Goal: Task Accomplishment & Management: Use online tool/utility

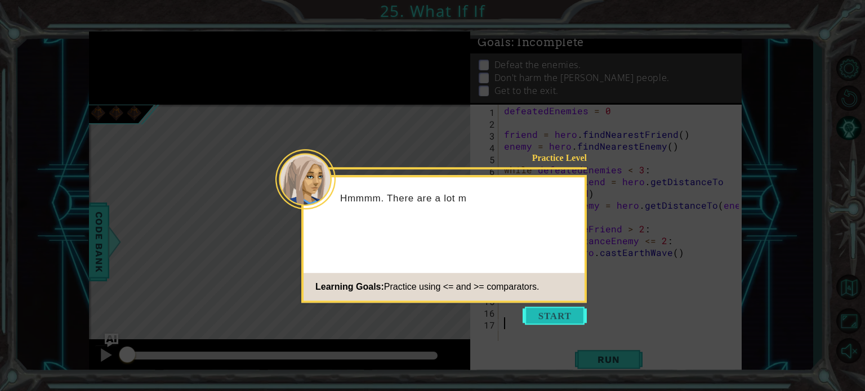
click at [541, 313] on button "Start" at bounding box center [555, 316] width 64 height 18
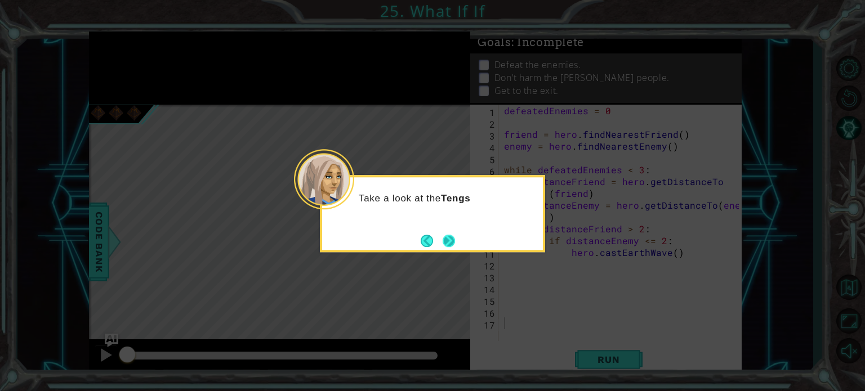
click at [449, 238] on button "Next" at bounding box center [449, 241] width 16 height 16
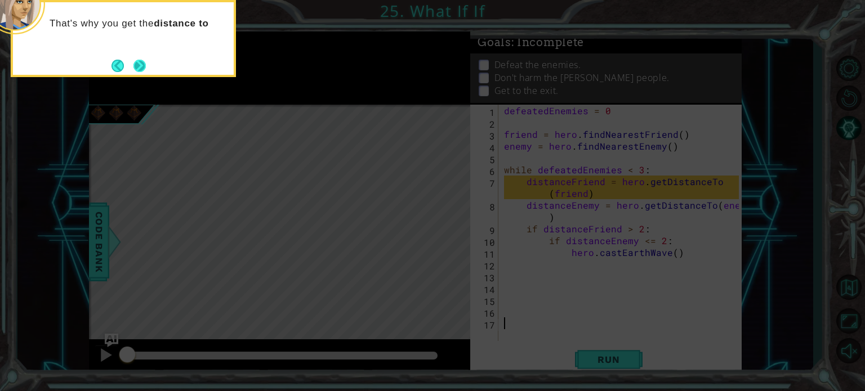
click at [135, 63] on button "Next" at bounding box center [140, 66] width 20 height 20
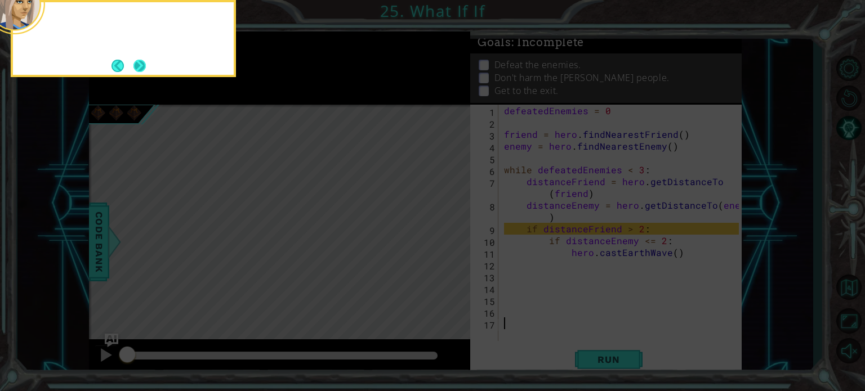
click at [136, 63] on button "Next" at bounding box center [140, 66] width 14 height 14
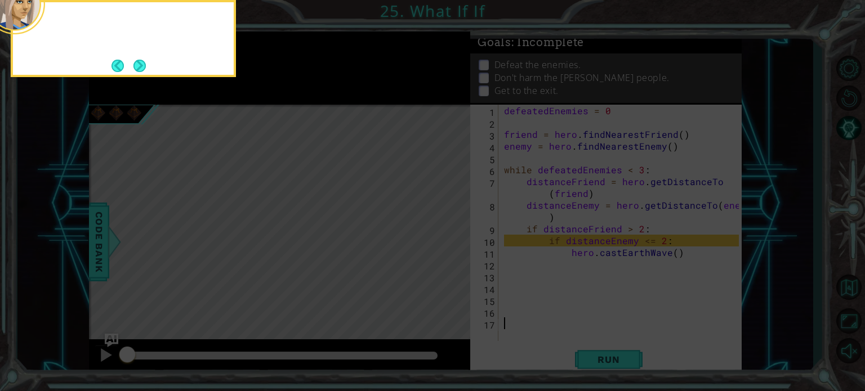
click at [136, 63] on button "Next" at bounding box center [140, 66] width 20 height 20
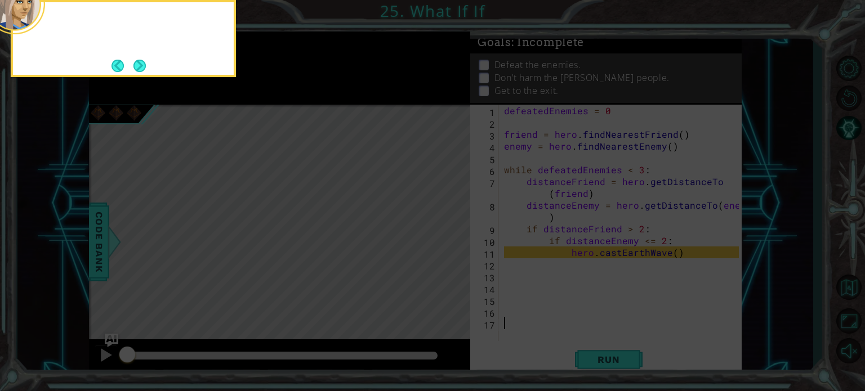
click at [136, 63] on button "Next" at bounding box center [139, 65] width 21 height 21
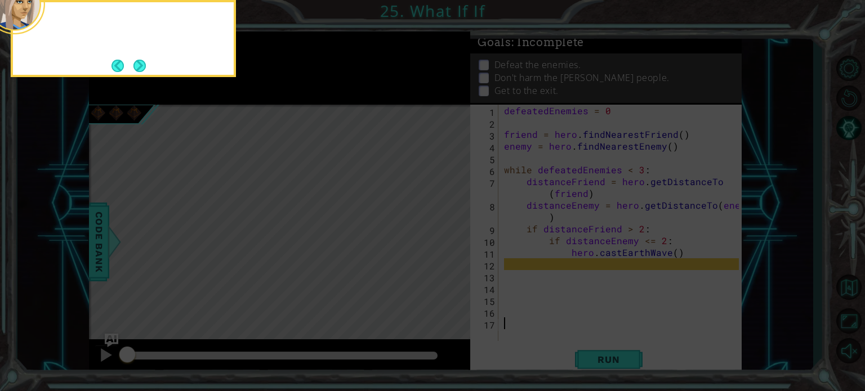
click at [136, 63] on button "Next" at bounding box center [139, 65] width 15 height 15
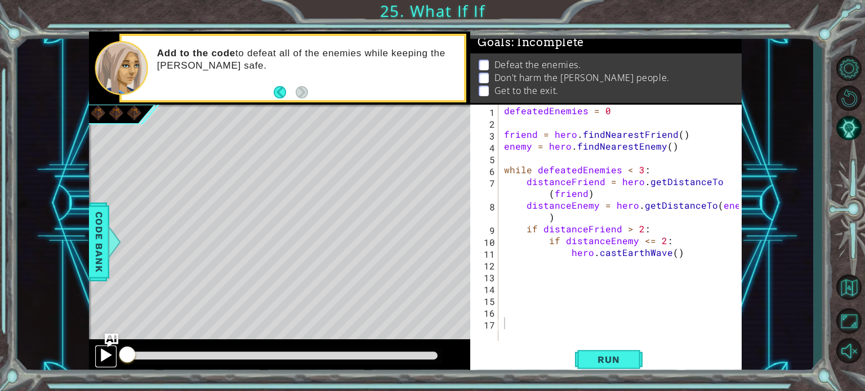
click at [106, 355] on div at bounding box center [106, 355] width 15 height 15
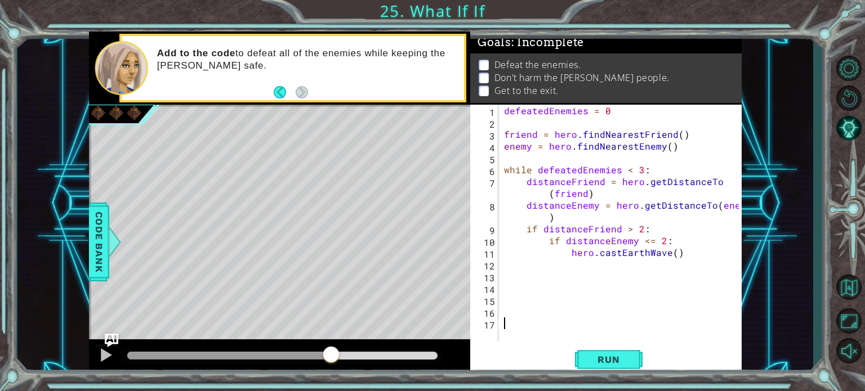
drag, startPoint x: 126, startPoint y: 360, endPoint x: 275, endPoint y: 365, distance: 148.7
click at [329, 366] on div at bounding box center [331, 356] width 20 height 20
click at [610, 357] on span "Run" at bounding box center [608, 359] width 44 height 11
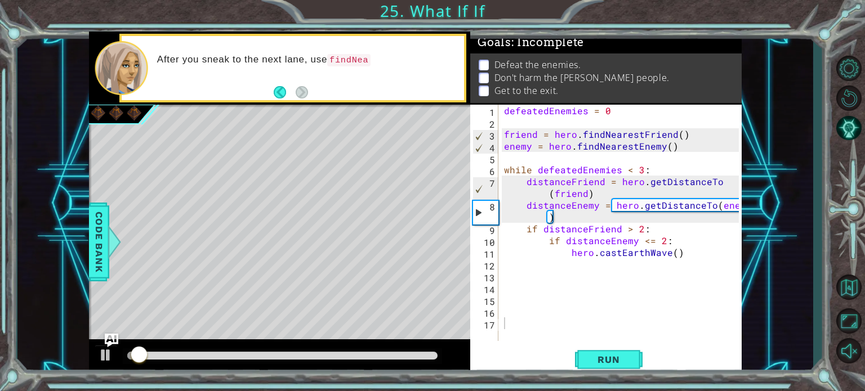
drag, startPoint x: 137, startPoint y: 367, endPoint x: 223, endPoint y: 364, distance: 86.2
click at [223, 364] on div at bounding box center [280, 358] width 382 height 36
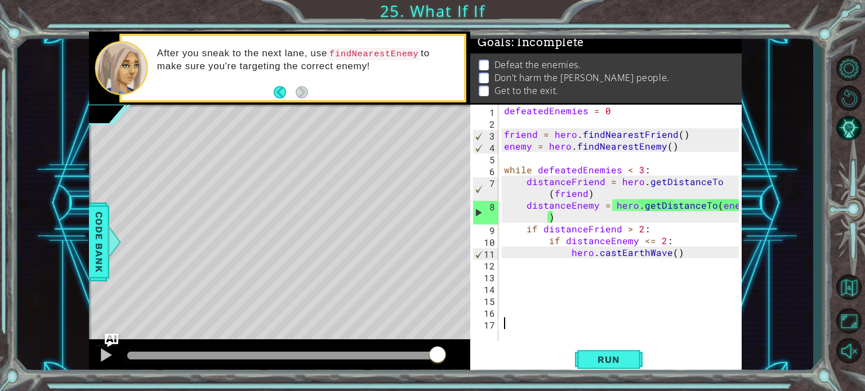
drag, startPoint x: 143, startPoint y: 359, endPoint x: 441, endPoint y: 355, distance: 297.9
click at [441, 355] on div at bounding box center [437, 356] width 20 height 20
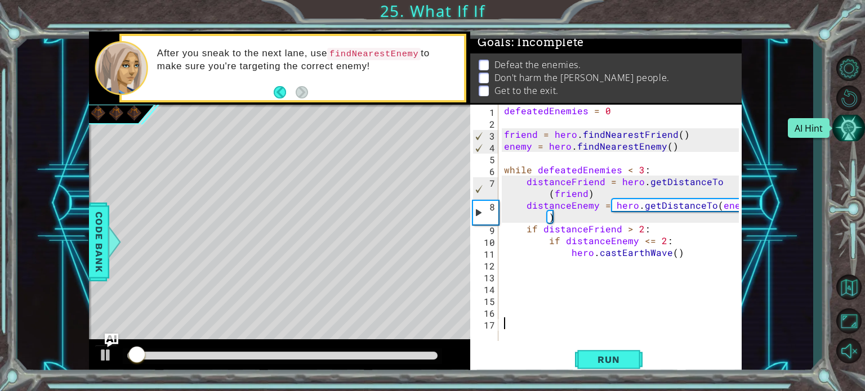
click at [854, 127] on button "AI Hint" at bounding box center [848, 128] width 33 height 26
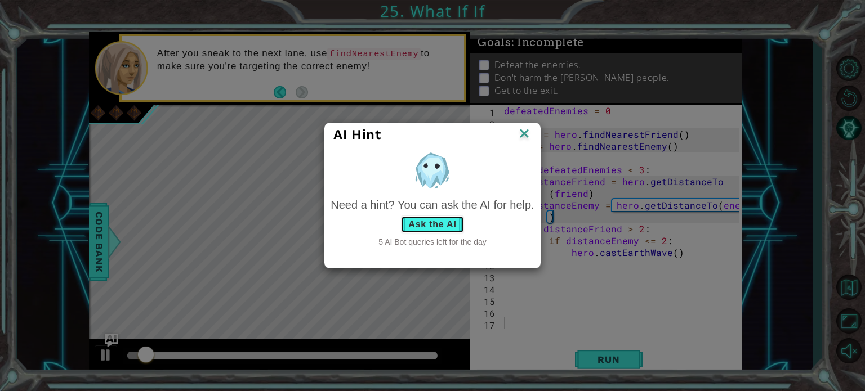
click at [412, 222] on button "Ask the AI" at bounding box center [432, 225] width 63 height 18
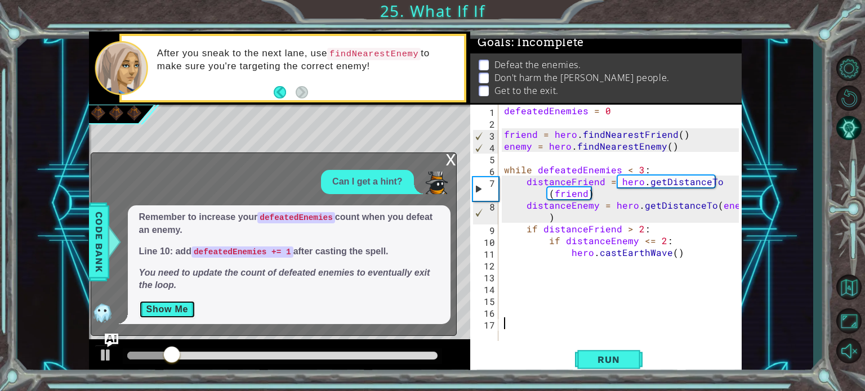
click at [162, 307] on button "Show Me" at bounding box center [167, 310] width 57 height 18
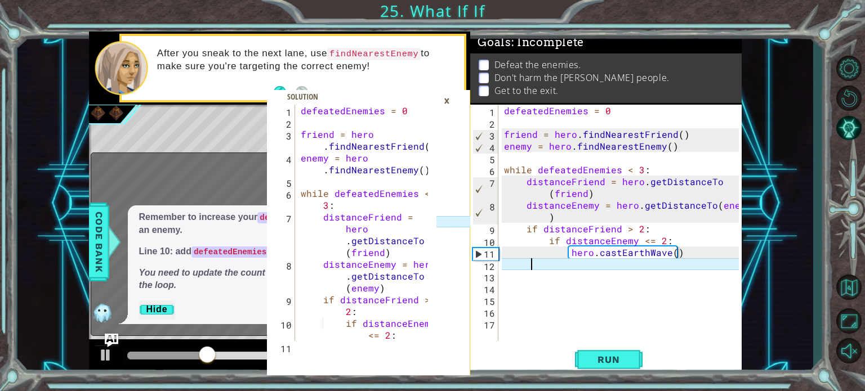
click at [529, 267] on div "defeatedEnemies = 0 friend = hero . findNearestFriend ( ) enemy = hero . findNe…" at bounding box center [623, 235] width 243 height 260
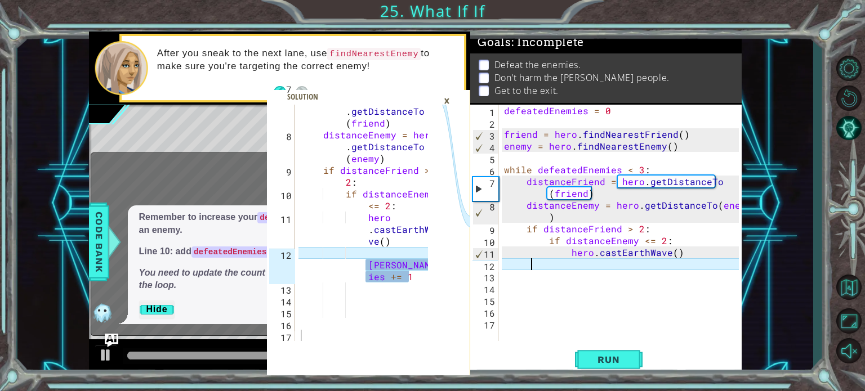
scroll to position [130, 0]
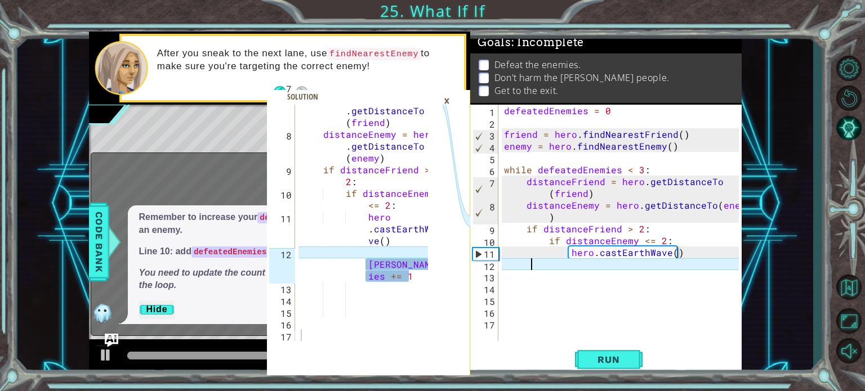
type textarea "defeatedEnemies += 1"
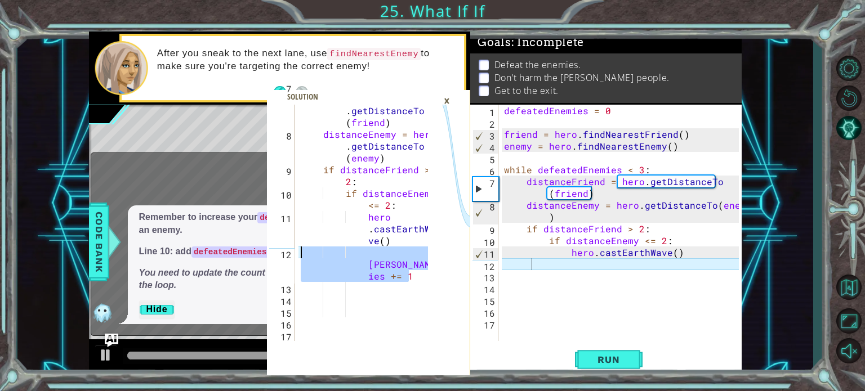
drag, startPoint x: 410, startPoint y: 275, endPoint x: 291, endPoint y: 257, distance: 120.7
click at [291, 257] on div "defeatedEnemies += 1 7 8 9 10 11 12 13 14 15 16 17 distanceFriend = hero . getD…" at bounding box center [351, 223] width 169 height 237
click at [537, 264] on div "defeatedEnemies = 0 friend = hero . findNearestFriend ( ) enemy = hero . findNe…" at bounding box center [623, 235] width 243 height 260
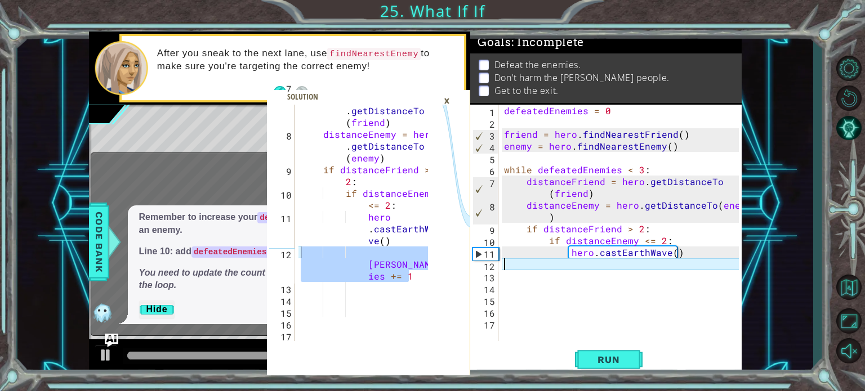
click at [502, 262] on div "defeatedEnemies = 0 friend = hero . findNearestFriend ( ) enemy = hero . findNe…" at bounding box center [623, 235] width 243 height 260
paste textarea "defeatedEnemies += 1"
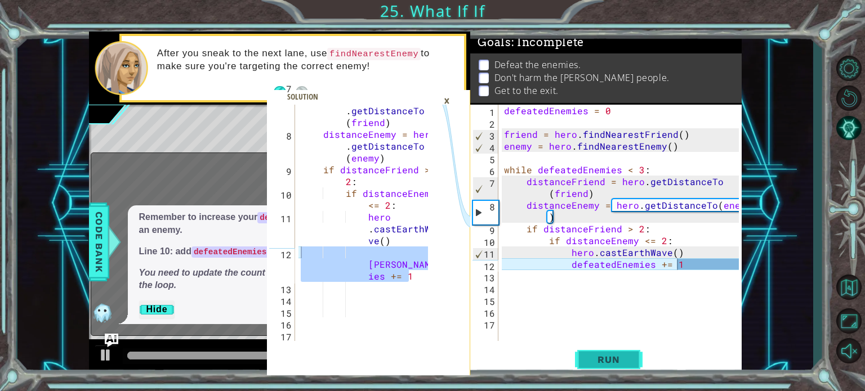
click at [601, 351] on button "Run" at bounding box center [609, 359] width 68 height 27
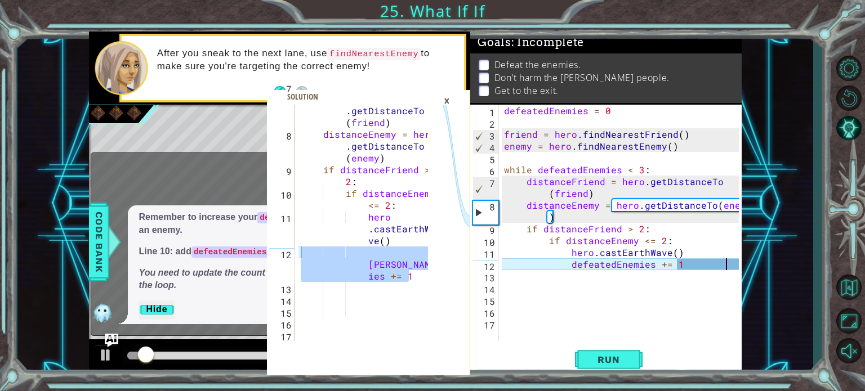
click at [725, 267] on div "defeatedEnemies = 0 friend = hero . findNearestFriend ( ) enemy = hero . findNe…" at bounding box center [623, 235] width 243 height 260
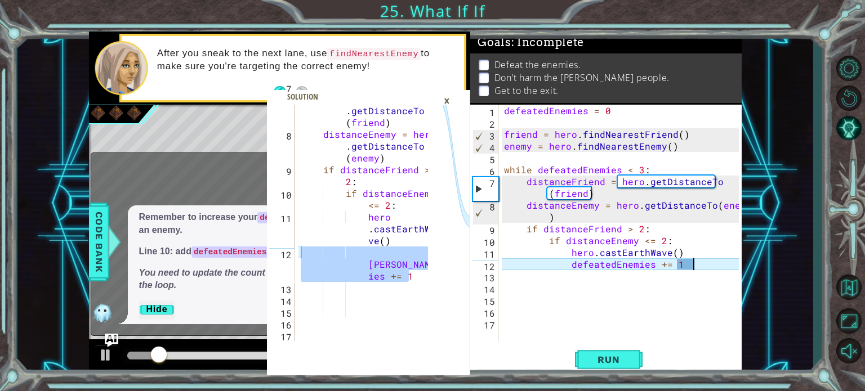
click at [721, 267] on div "defeatedEnemies = 0 friend = hero . findNearestFriend ( ) enemy = hero . findNe…" at bounding box center [623, 235] width 243 height 260
type textarea "defeatedEnemies += 1"
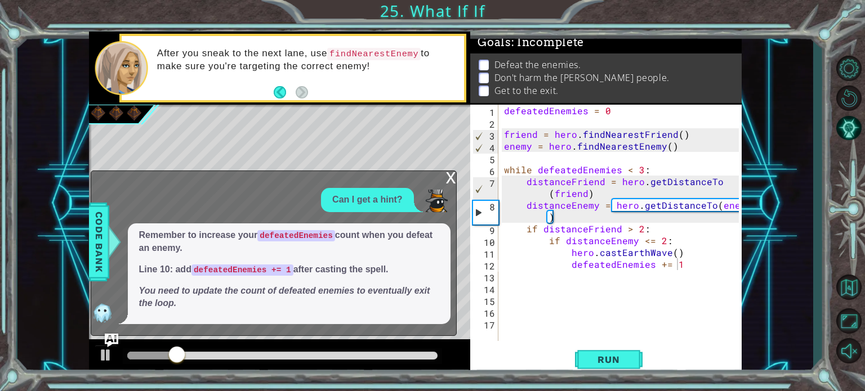
click at [453, 176] on div "x" at bounding box center [451, 176] width 10 height 11
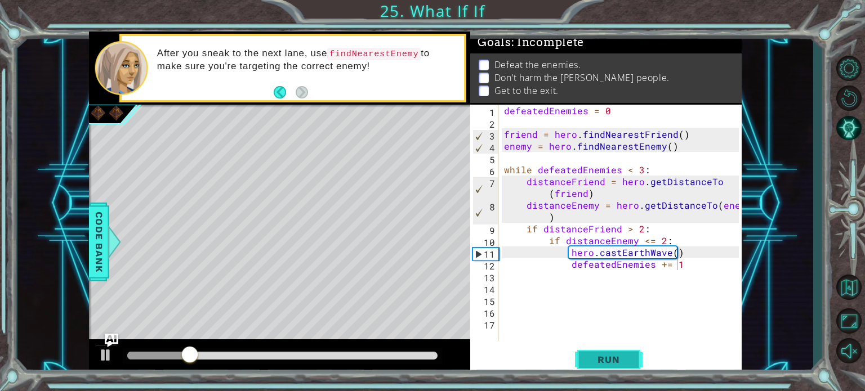
click at [596, 359] on span "Run" at bounding box center [608, 359] width 44 height 11
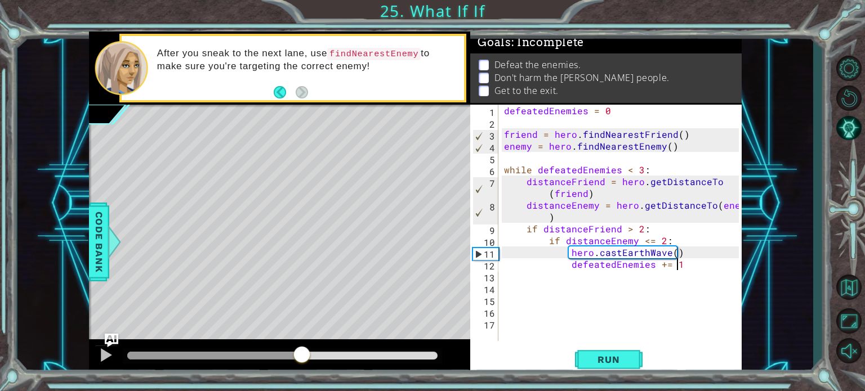
drag, startPoint x: 146, startPoint y: 351, endPoint x: 306, endPoint y: 353, distance: 159.9
click at [304, 353] on div at bounding box center [302, 356] width 20 height 20
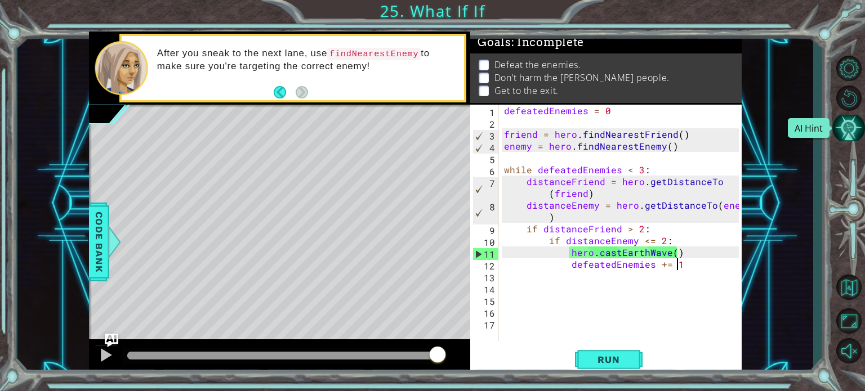
click at [849, 131] on button "AI Hint" at bounding box center [848, 128] width 33 height 26
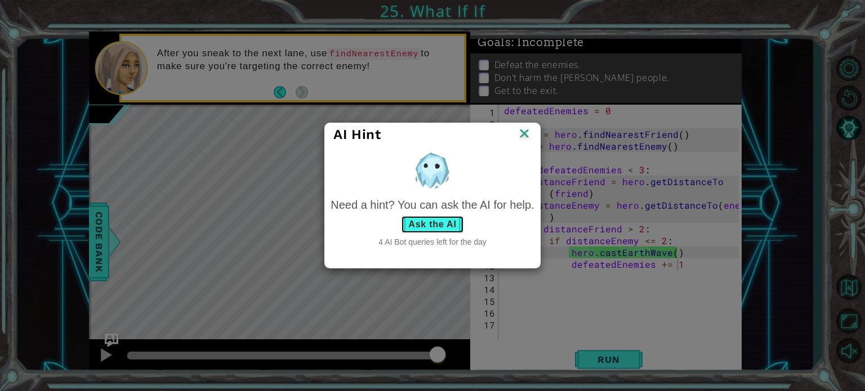
click at [443, 227] on button "Ask the AI" at bounding box center [432, 225] width 63 height 18
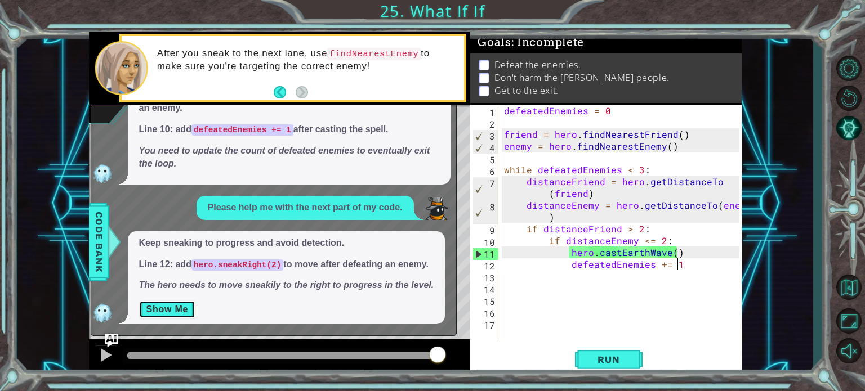
click at [180, 308] on button "Show Me" at bounding box center [167, 310] width 57 height 18
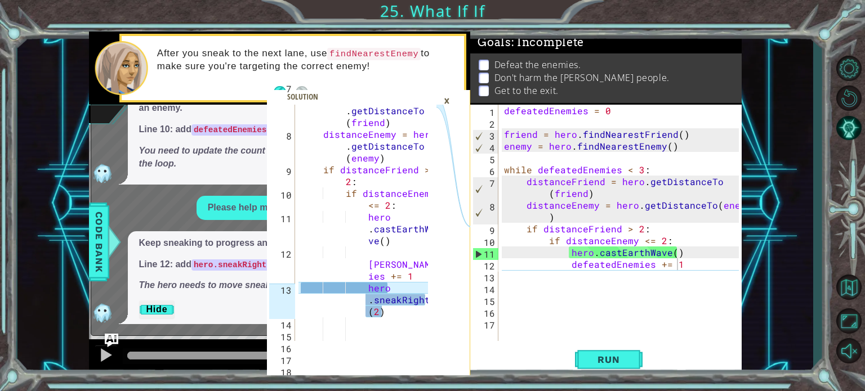
type textarea "hero.sneakRight(2)"
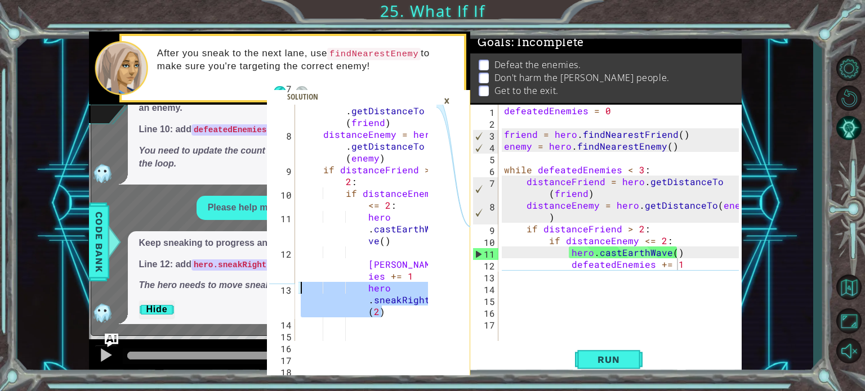
drag, startPoint x: 390, startPoint y: 316, endPoint x: 289, endPoint y: 290, distance: 103.7
click at [289, 290] on div "hero.sneakRight(2) 7 8 9 10 11 12 13 14 15 16 17 18 distanceFriend = hero . get…" at bounding box center [351, 223] width 169 height 237
click at [524, 283] on div "defeatedEnemies = 0 friend = hero . findNearestFriend ( ) enemy = hero . findNe…" at bounding box center [623, 235] width 243 height 260
click at [522, 278] on div "defeatedEnemies = 0 friend = hero . findNearestFriend ( ) enemy = hero . findNe…" at bounding box center [623, 235] width 243 height 260
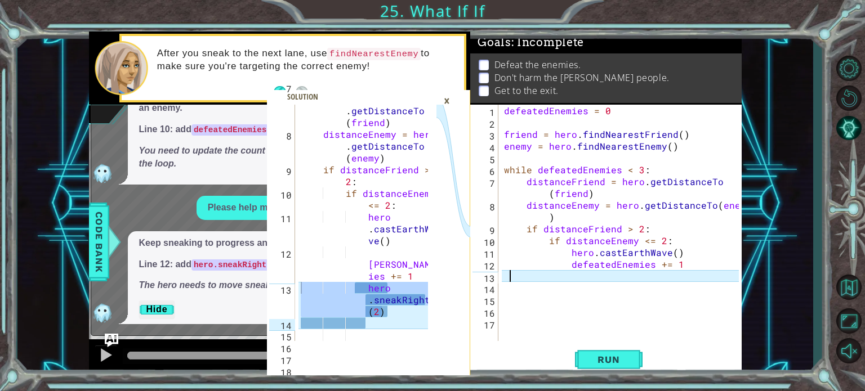
paste textarea "hero.sneakRight(2)"
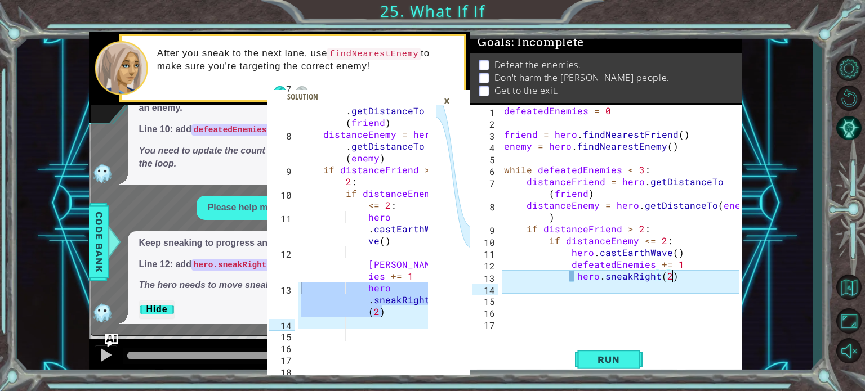
click at [574, 279] on div "defeatedEnemies = 0 friend = hero . findNearestFriend ( ) enemy = hero . findNe…" at bounding box center [623, 235] width 243 height 260
type textarea "hero.sneakRight(2)"
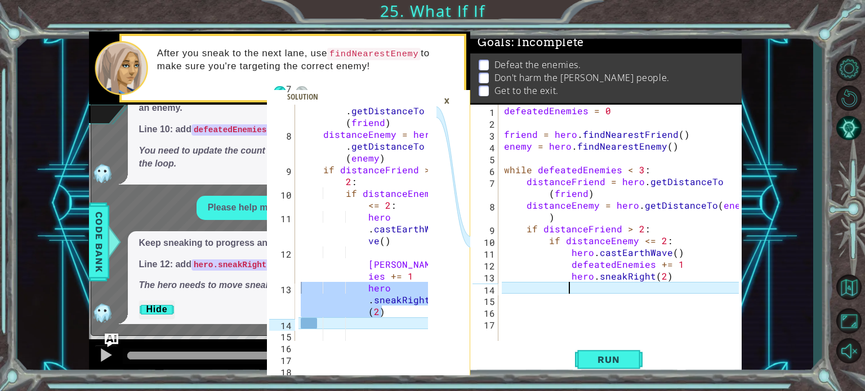
click at [633, 285] on div "defeatedEnemies = 0 friend = hero . findNearestFriend ( ) enemy = hero . findNe…" at bounding box center [623, 235] width 243 height 260
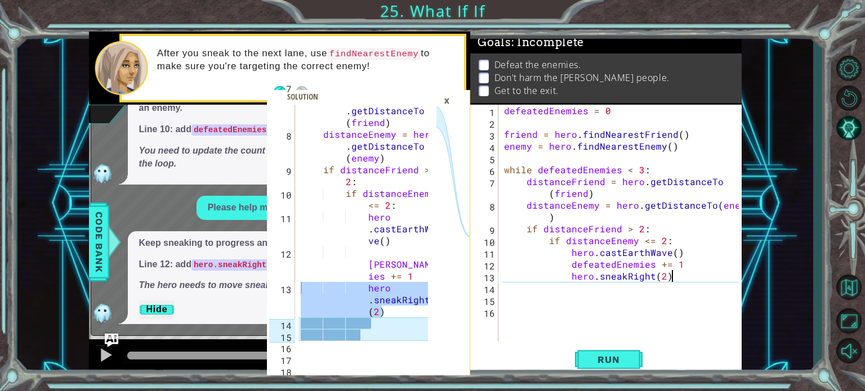
type textarea "hero.sneakRight(2)"
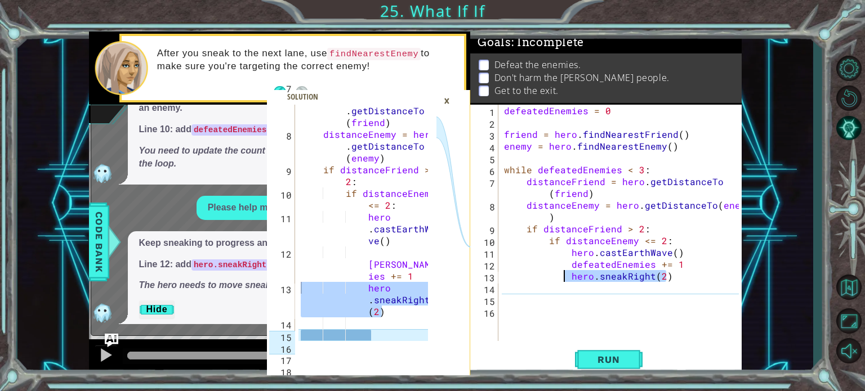
drag, startPoint x: 667, startPoint y: 275, endPoint x: 564, endPoint y: 280, distance: 103.2
click at [564, 280] on div "defeatedEnemies = 0 friend = hero . findNearestFriend ( ) enemy = hero . findNe…" at bounding box center [623, 235] width 243 height 260
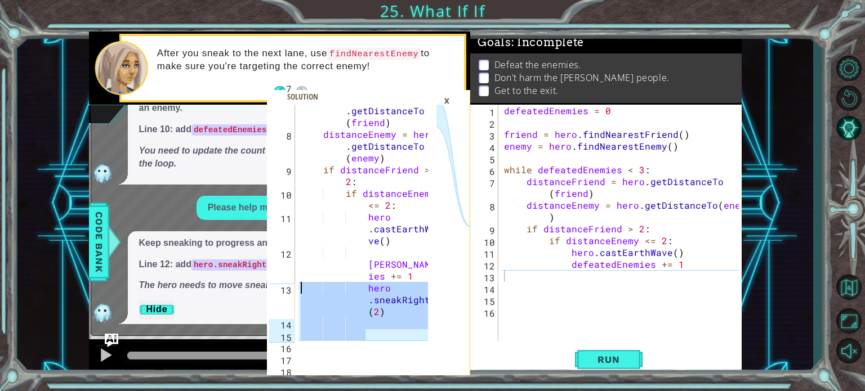
drag, startPoint x: 374, startPoint y: 336, endPoint x: 291, endPoint y: 291, distance: 94.0
click at [291, 291] on div "7 8 9 10 11 12 13 14 15 16 17 18 distanceFriend = hero . getDistanceTo ( friend…" at bounding box center [351, 223] width 169 height 237
type textarea "hero.sneakRight(2)"
click at [524, 279] on div "defeatedEnemies = 0 friend = hero . findNearestFriend ( ) enemy = hero . findNe…" at bounding box center [623, 235] width 243 height 260
paste textarea "Code Area"
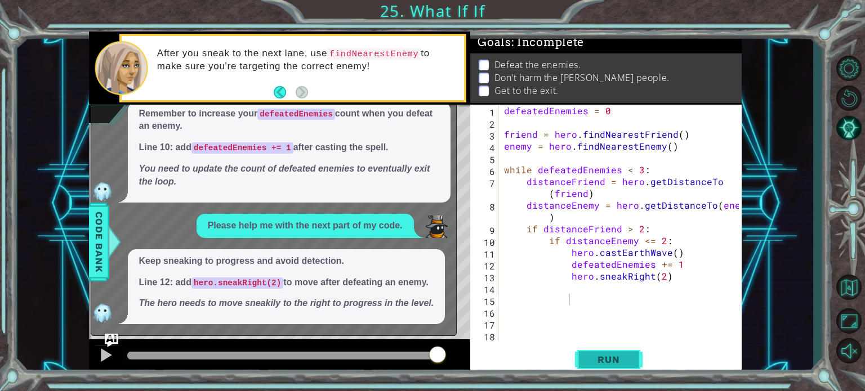
click at [597, 353] on button "Run" at bounding box center [609, 359] width 68 height 27
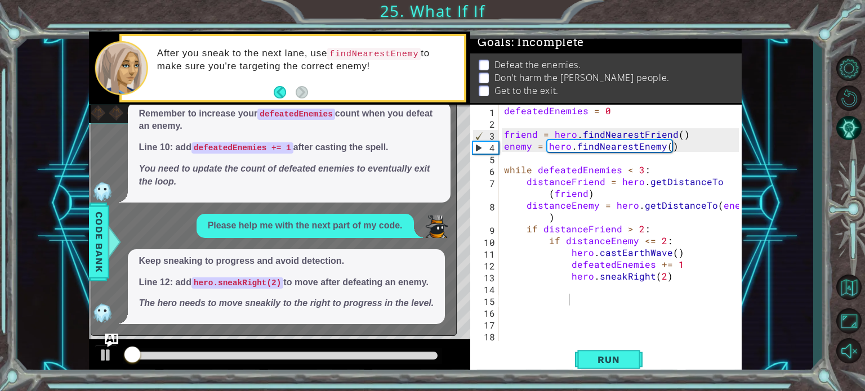
click at [112, 333] on div "x Can I get a hint? Remember to increase your defeatedEnemies count when you de…" at bounding box center [274, 192] width 366 height 287
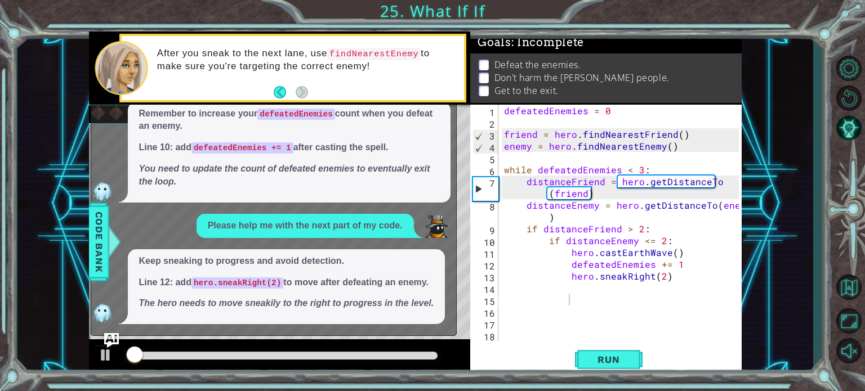
click at [111, 335] on img "Ask AI" at bounding box center [111, 340] width 15 height 15
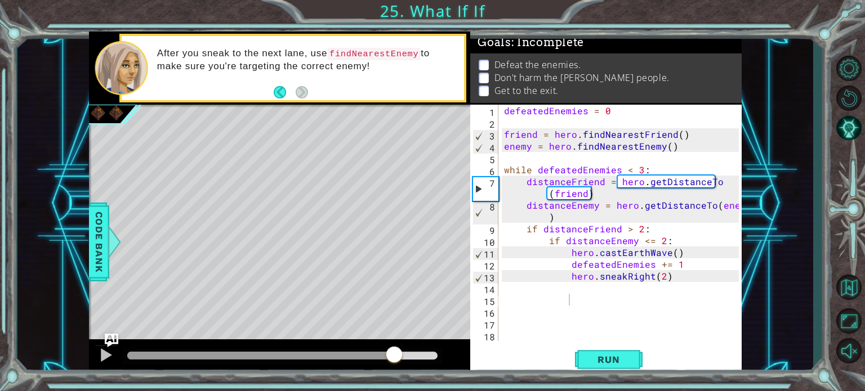
drag, startPoint x: 142, startPoint y: 350, endPoint x: 401, endPoint y: 343, distance: 258.6
click at [399, 343] on div at bounding box center [280, 358] width 382 height 36
click at [600, 359] on span "Run" at bounding box center [608, 359] width 44 height 11
drag, startPoint x: 133, startPoint y: 351, endPoint x: 420, endPoint y: 345, distance: 286.7
click at [420, 345] on div at bounding box center [280, 358] width 382 height 36
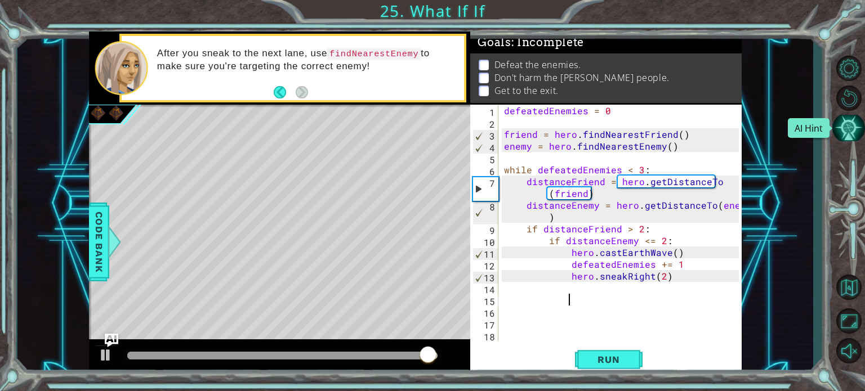
click at [849, 127] on button "AI Hint" at bounding box center [848, 128] width 33 height 26
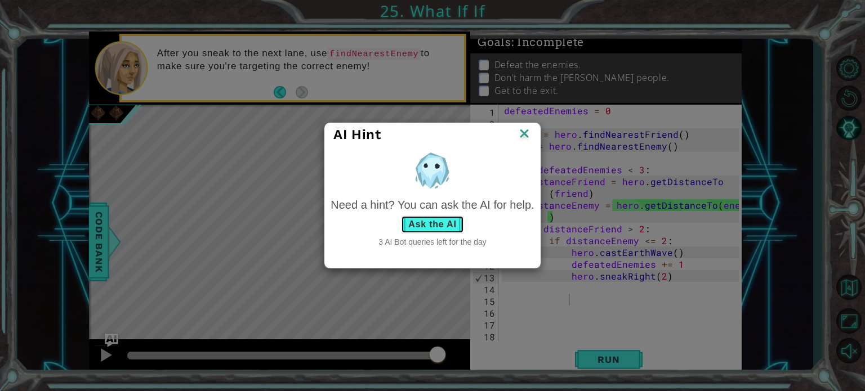
click at [425, 225] on button "Ask the AI" at bounding box center [432, 225] width 63 height 18
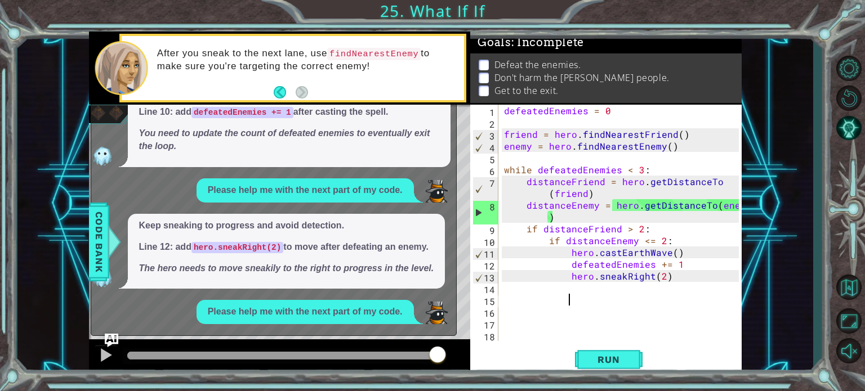
scroll to position [81, 0]
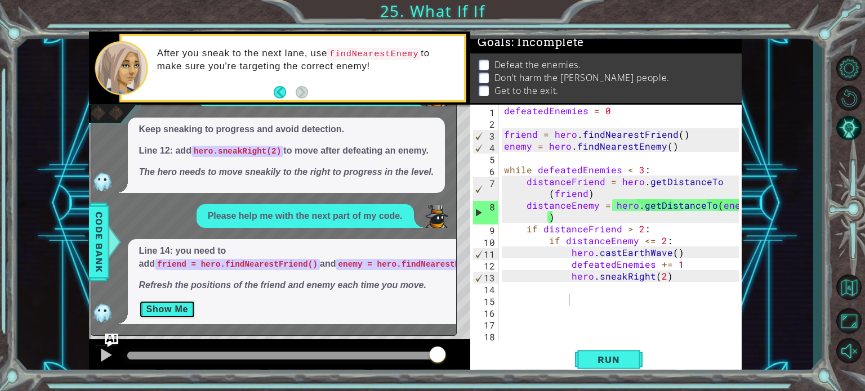
click at [171, 310] on button "Show Me" at bounding box center [167, 310] width 57 height 18
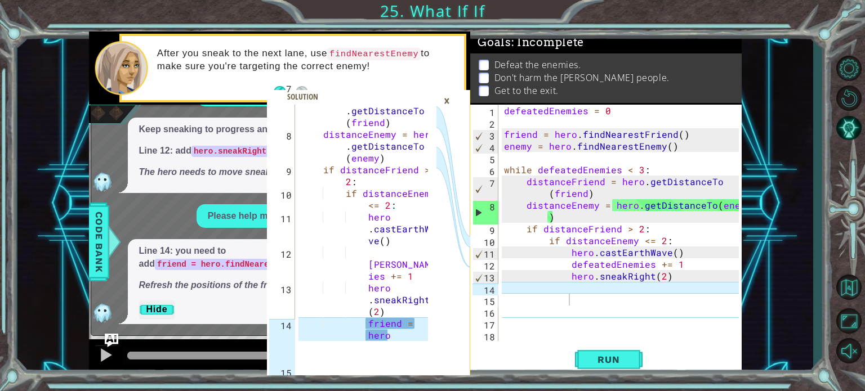
type textarea "friend = hero.findNearestFriend()"
drag, startPoint x: 394, startPoint y: 338, endPoint x: 295, endPoint y: 329, distance: 99.5
click at [295, 329] on div "friend = hero.findNearestFriend() 7 8 9 10 11 12 13 14 15 16 distanceFriend = h…" at bounding box center [351, 223] width 169 height 237
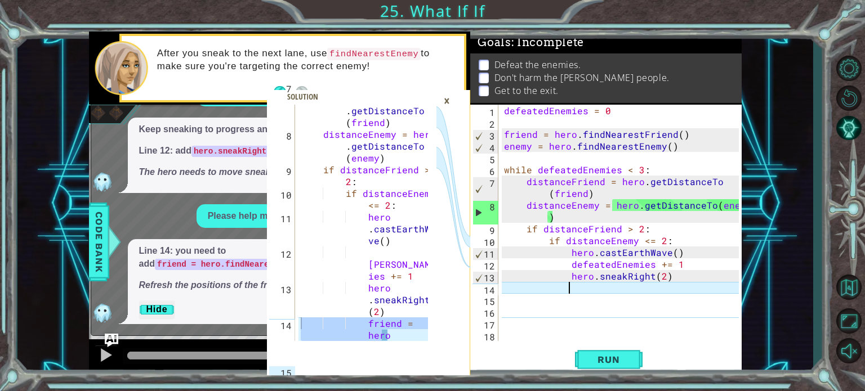
click at [579, 288] on div "defeatedEnemies = 0 friend = hero . findNearestFriend ( ) enemy = hero . findNe…" at bounding box center [623, 235] width 243 height 260
click at [505, 286] on div "defeatedEnemies = 0 friend = hero . findNearestFriend ( ) enemy = hero . findNe…" at bounding box center [623, 235] width 243 height 260
paste textarea "friend = her"
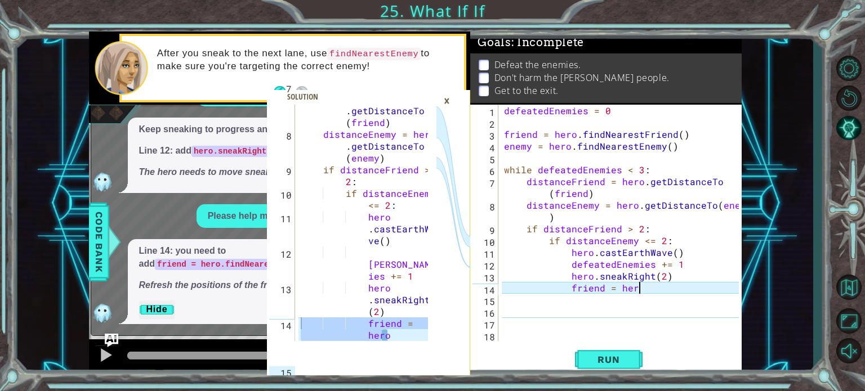
click at [642, 293] on div "defeatedEnemies = 0 friend = hero . findNearestFriend ( ) enemy = hero . findNe…" at bounding box center [623, 235] width 243 height 260
click at [631, 290] on div "defeatedEnemies = 0 friend = hero . findNearestFriend ( ) enemy = hero . findNe…" at bounding box center [623, 235] width 243 height 260
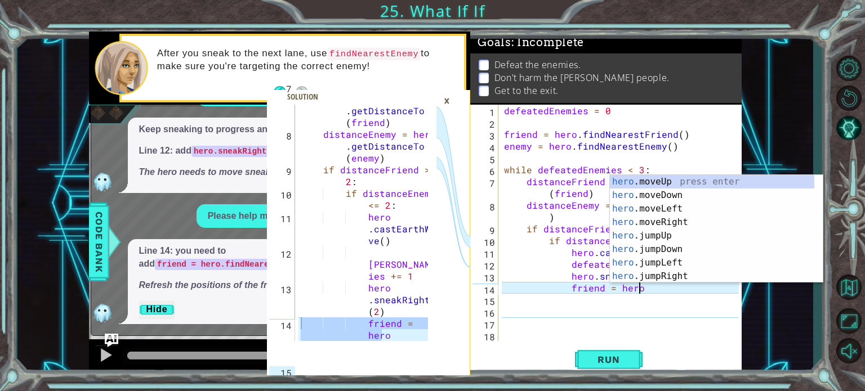
scroll to position [0, 8]
type textarea "friend = hero"
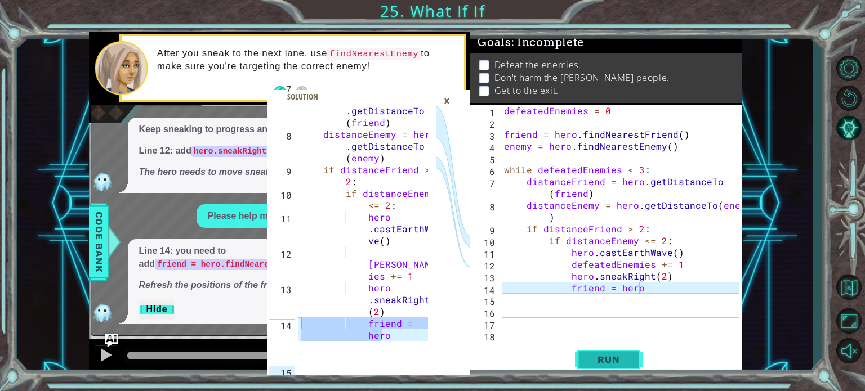
click at [621, 354] on span "Run" at bounding box center [608, 359] width 44 height 11
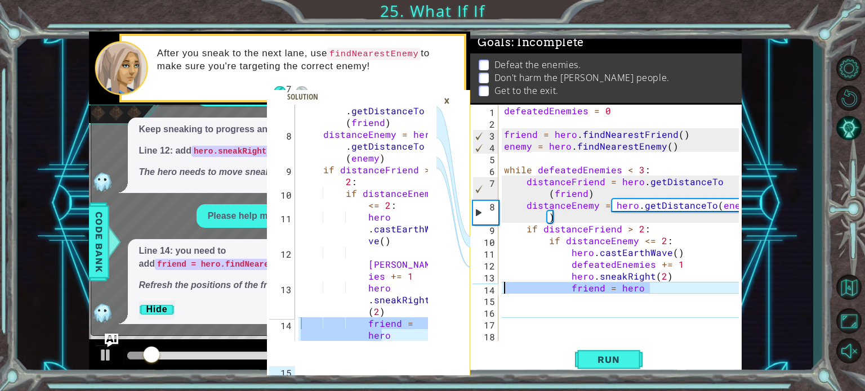
drag, startPoint x: 650, startPoint y: 290, endPoint x: 493, endPoint y: 288, distance: 157.1
click at [493, 288] on div "friend = hero 1 2 3 4 5 6 7 8 9 10 11 12 13 14 15 16 17 18 defeatedEnemies = 0 …" at bounding box center [604, 223] width 269 height 237
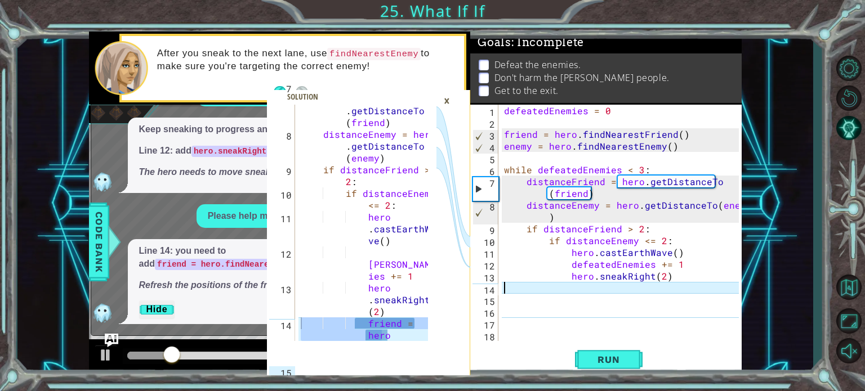
click at [519, 313] on div "defeatedEnemies = 0 friend = hero . findNearestFriend ( ) enemy = hero . findNe…" at bounding box center [623, 235] width 243 height 260
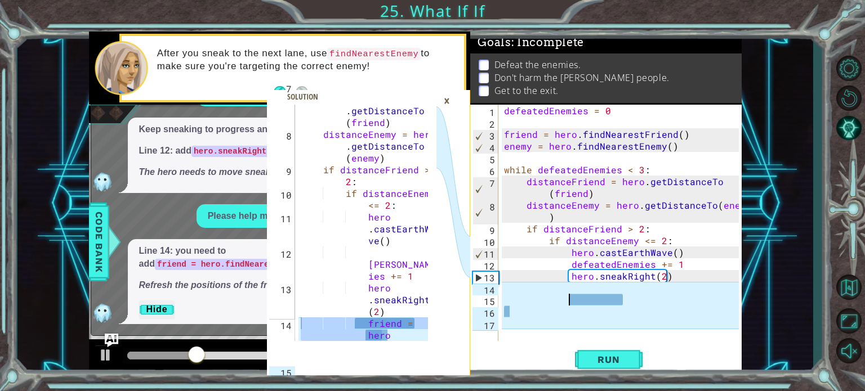
click at [519, 334] on div "defeatedEnemies = 0 friend = hero . findNearestFriend ( ) enemy = hero . findNe…" at bounding box center [623, 235] width 243 height 260
drag, startPoint x: 382, startPoint y: 337, endPoint x: 392, endPoint y: 339, distance: 10.8
click at [383, 337] on div "distanceFriend = hero . getDistanceTo ( friend ) distanceEnemy = hero . getDist…" at bounding box center [363, 223] width 130 height 237
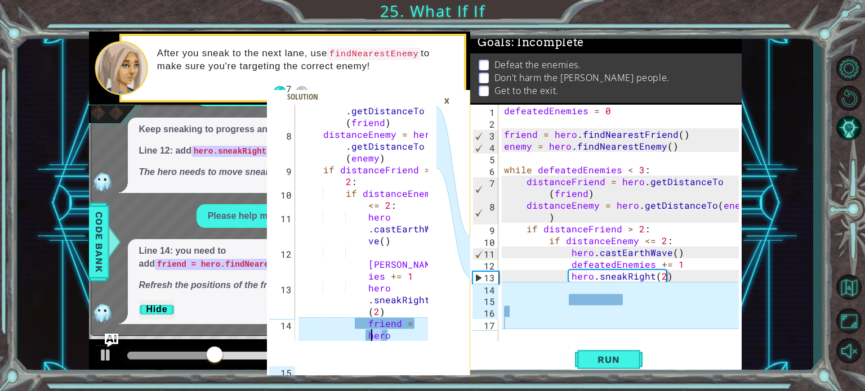
drag, startPoint x: 401, startPoint y: 340, endPoint x: 371, endPoint y: 336, distance: 30.0
click at [371, 336] on div "distanceFriend = hero . getDistanceTo ( friend ) distanceEnemy = hero . getDist…" at bounding box center [365, 246] width 135 height 331
click at [396, 338] on div "distanceFriend = hero . getDistanceTo ( friend ) distanceEnemy = hero . getDist…" at bounding box center [363, 223] width 130 height 237
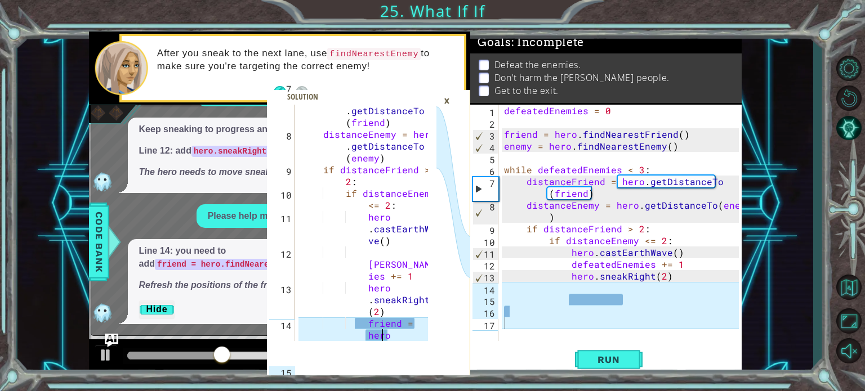
click at [395, 337] on div "distanceFriend = hero . getDistanceTo ( friend ) distanceEnemy = hero . getDist…" at bounding box center [365, 246] width 135 height 331
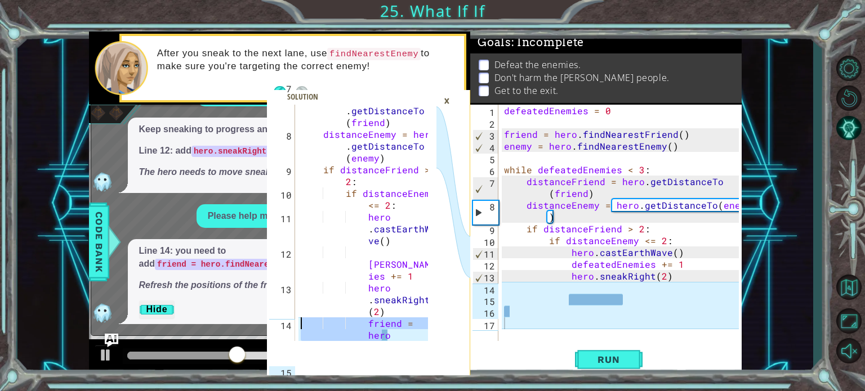
drag, startPoint x: 394, startPoint y: 335, endPoint x: 292, endPoint y: 328, distance: 102.1
click at [292, 328] on div "friend = hero.findNearestFriend() 7 8 9 10 11 12 13 14 15 16 distanceFriend = h…" at bounding box center [351, 223] width 169 height 237
click at [499, 288] on div "1 2 3 4 5 6 7 8 9 10 11 12 13 14 15 16 17 defeatedEnemies = 0 friend = hero . f…" at bounding box center [604, 223] width 269 height 237
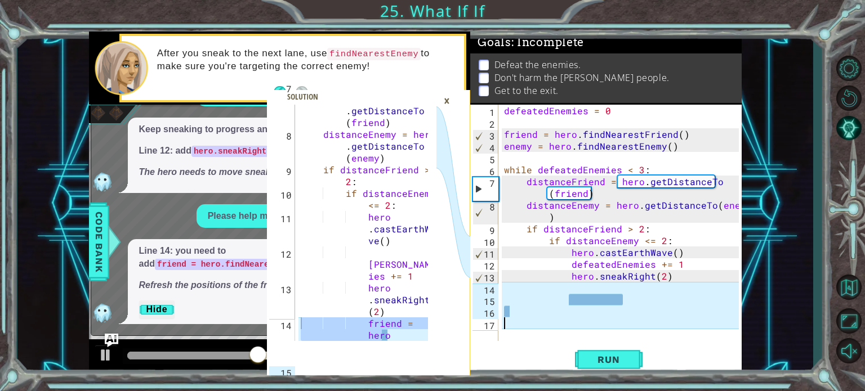
click at [505, 289] on div "defeatedEnemies = 0 friend = hero . findNearestFriend ( ) enemy = hero . findNe…" at bounding box center [623, 235] width 243 height 260
paste textarea "friend = her"
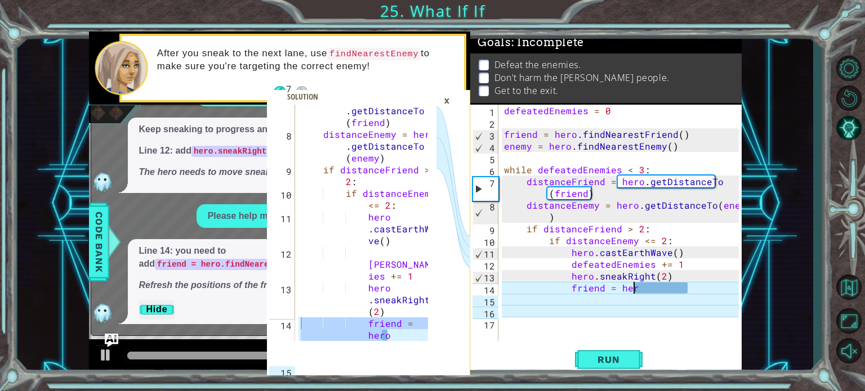
click at [692, 285] on div "defeatedEnemies = 0 friend = hero . findNearestFriend ( ) enemy = hero . findNe…" at bounding box center [623, 235] width 243 height 260
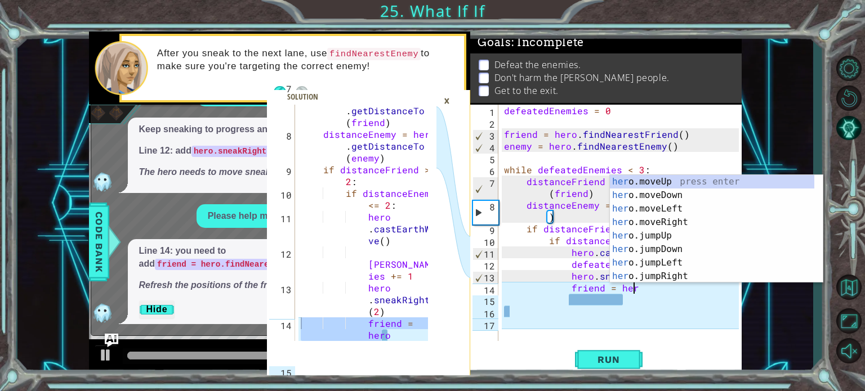
type textarea "friend = hero"
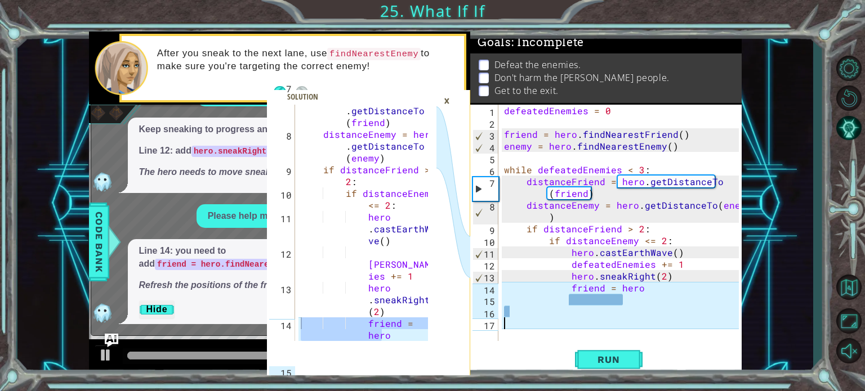
click at [578, 328] on div "defeatedEnemies = 0 friend = hero . findNearestFriend ( ) enemy = hero . findNe…" at bounding box center [623, 235] width 243 height 260
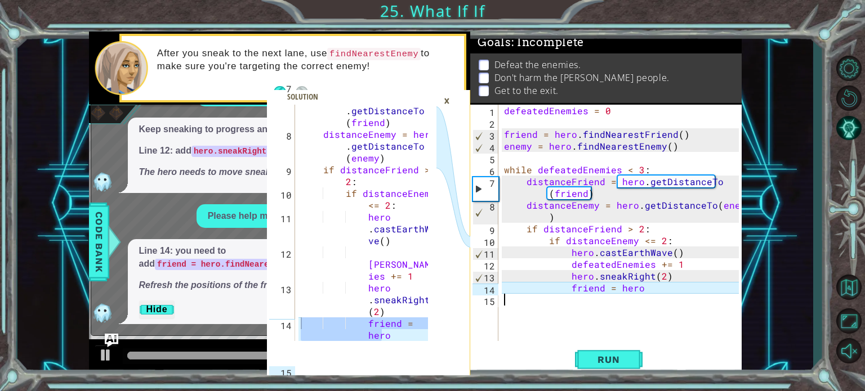
type textarea "friend = hero"
drag, startPoint x: 642, startPoint y: 289, endPoint x: 499, endPoint y: 289, distance: 142.5
click at [499, 289] on div "friend = hero 1 2 3 4 5 6 7 8 9 10 11 12 13 14 15 defeatedEnemies = 0 friend = …" at bounding box center [604, 223] width 269 height 237
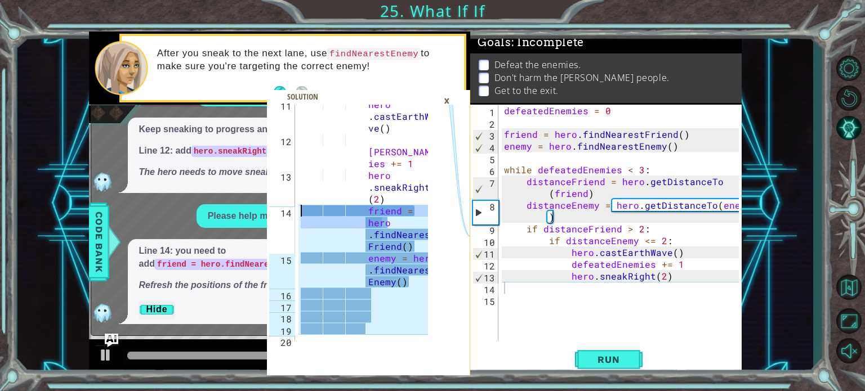
scroll to position [248, 0]
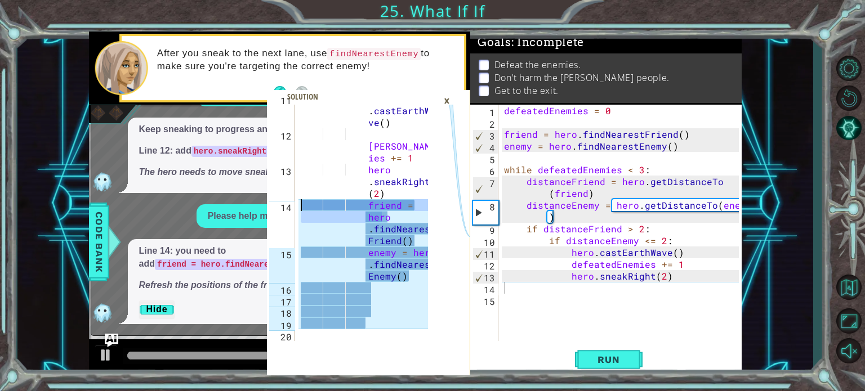
click at [377, 334] on div "hero . [PERSON_NAME] ve ( ) [PERSON_NAME] += 1 hero . sneakRight ( 2 ) friend =…" at bounding box center [365, 235] width 135 height 284
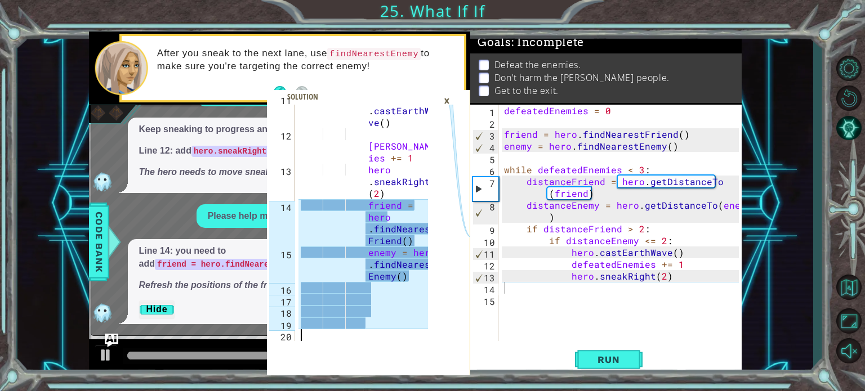
drag, startPoint x: 289, startPoint y: 335, endPoint x: 300, endPoint y: 334, distance: 10.7
click at [289, 336] on div "20" at bounding box center [282, 337] width 26 height 12
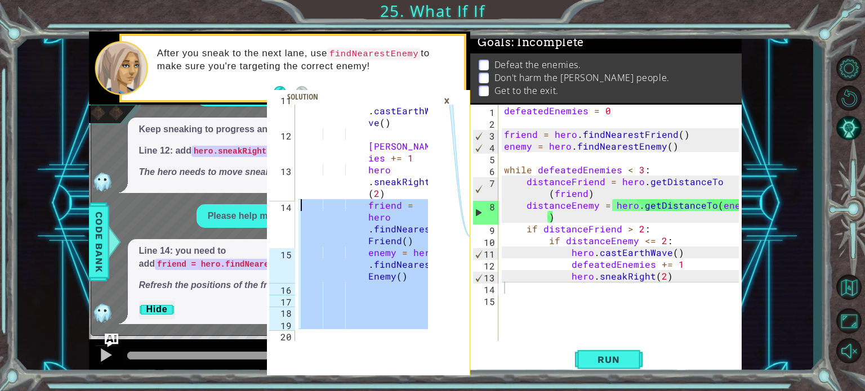
drag, startPoint x: 313, startPoint y: 335, endPoint x: 300, endPoint y: 209, distance: 126.2
click at [300, 209] on div "hero . [PERSON_NAME] ve ( ) [PERSON_NAME] += 1 hero . sneakRight ( 2 ) friend =…" at bounding box center [365, 235] width 135 height 284
type textarea "friend = hero.findNearestFriend() enemy = hero.findNearestEnemy()"
click at [511, 288] on div "defeatedEnemies = 0 friend = hero . findNearestFriend ( ) enemy = hero . findNe…" at bounding box center [623, 235] width 243 height 260
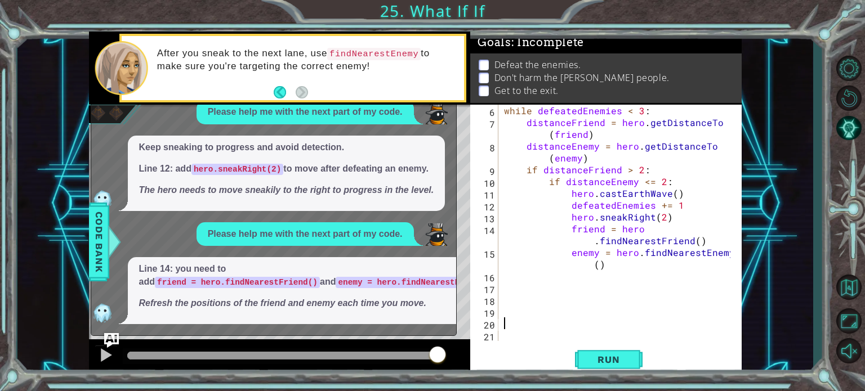
click at [106, 340] on img "Ask AI" at bounding box center [111, 340] width 15 height 15
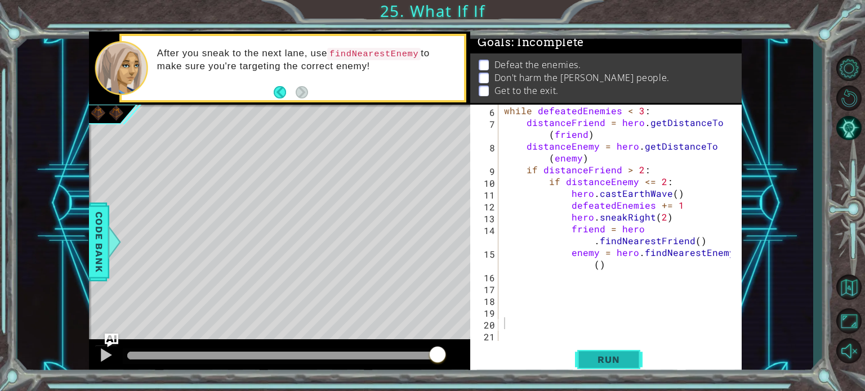
click at [616, 355] on span "Run" at bounding box center [608, 359] width 44 height 11
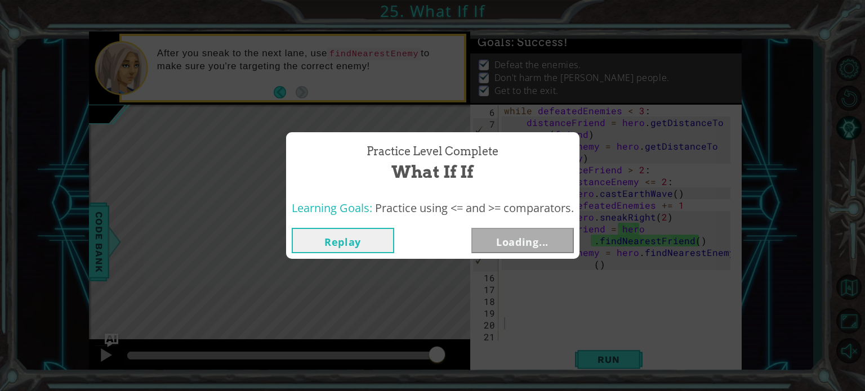
drag, startPoint x: 132, startPoint y: 350, endPoint x: 437, endPoint y: 348, distance: 304.7
click at [437, 348] on body "friend = hero.findNearestFriend() enemy = hero.findNearestEnemy() 11 12 13 14 1…" at bounding box center [432, 195] width 865 height 391
click at [509, 238] on button "Next" at bounding box center [522, 240] width 102 height 25
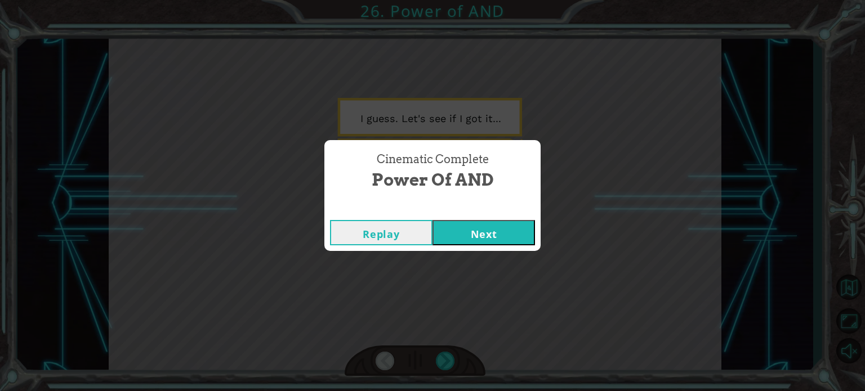
click at [505, 237] on button "Next" at bounding box center [483, 232] width 102 height 25
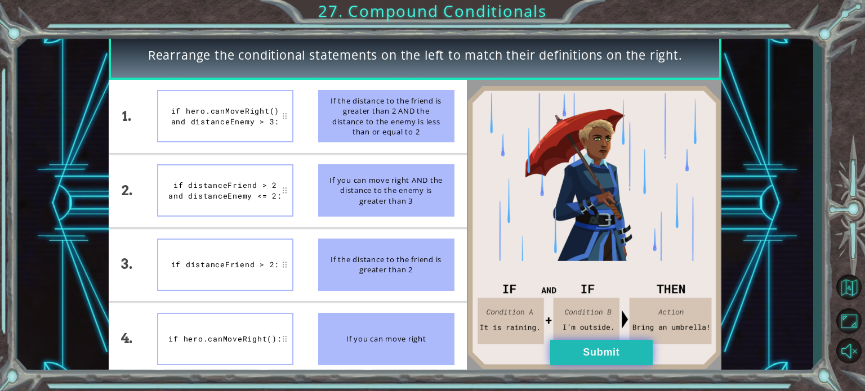
click at [600, 354] on button "Submit" at bounding box center [601, 352] width 102 height 25
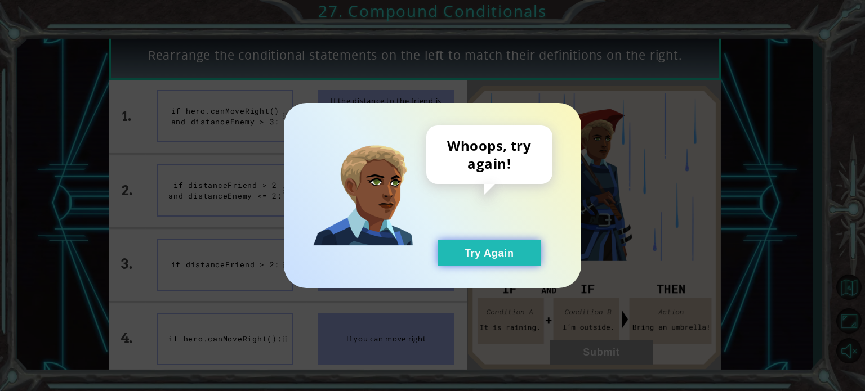
click at [471, 260] on button "Try Again" at bounding box center [489, 252] width 102 height 25
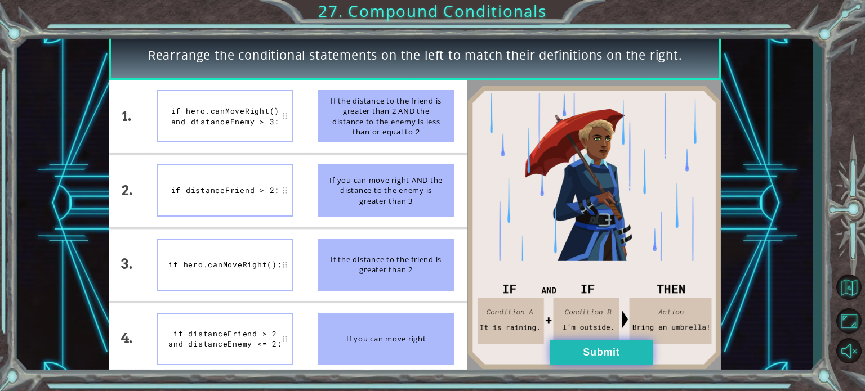
click at [585, 345] on button "Submit" at bounding box center [601, 352] width 102 height 25
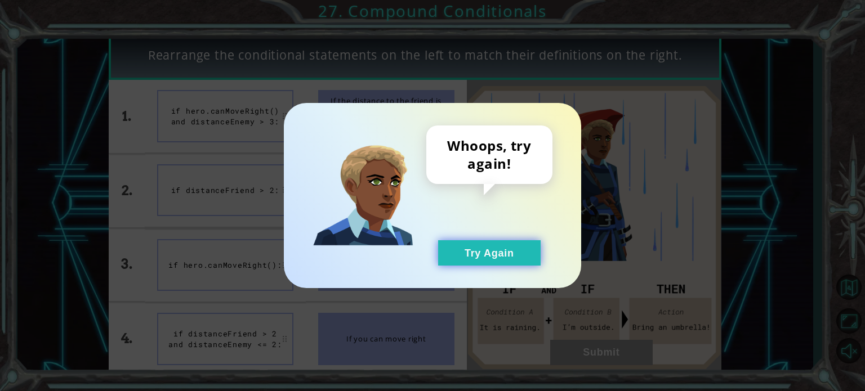
click at [469, 254] on button "Try Again" at bounding box center [489, 252] width 102 height 25
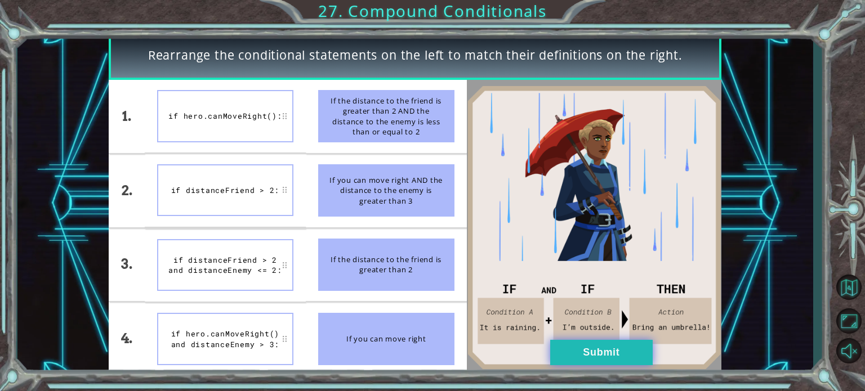
click at [574, 348] on button "Submit" at bounding box center [601, 352] width 102 height 25
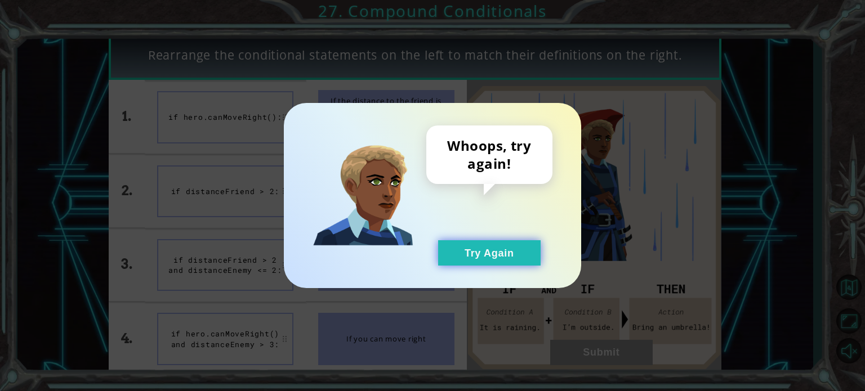
click at [475, 242] on button "Try Again" at bounding box center [489, 252] width 102 height 25
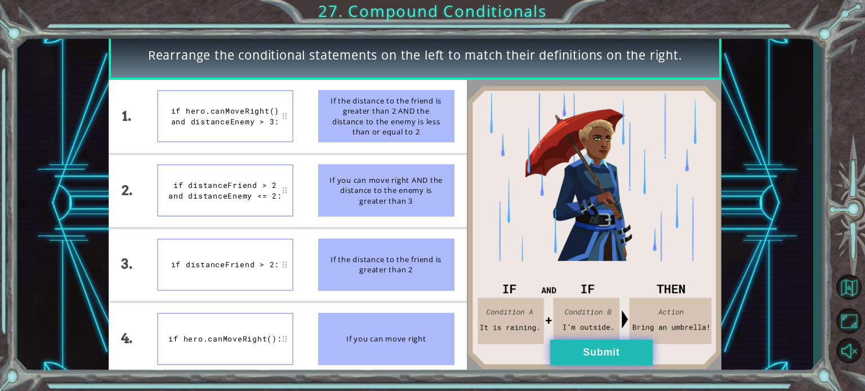
click at [559, 348] on button "Submit" at bounding box center [601, 352] width 102 height 25
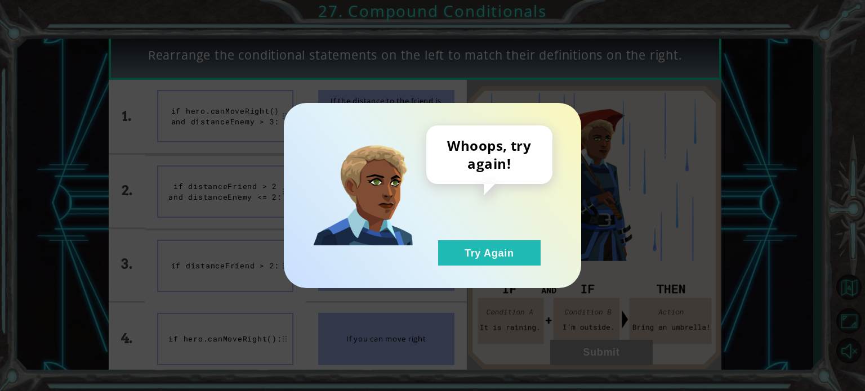
drag, startPoint x: 482, startPoint y: 254, endPoint x: 392, endPoint y: 239, distance: 91.4
click at [480, 253] on button "Try Again" at bounding box center [489, 252] width 102 height 25
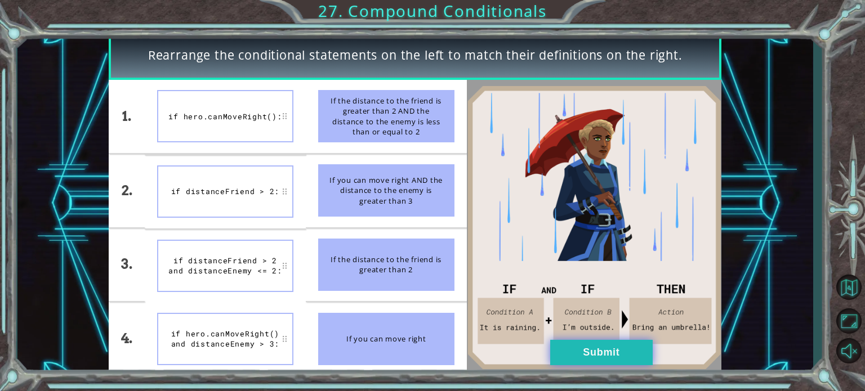
click at [563, 350] on button "Submit" at bounding box center [601, 352] width 102 height 25
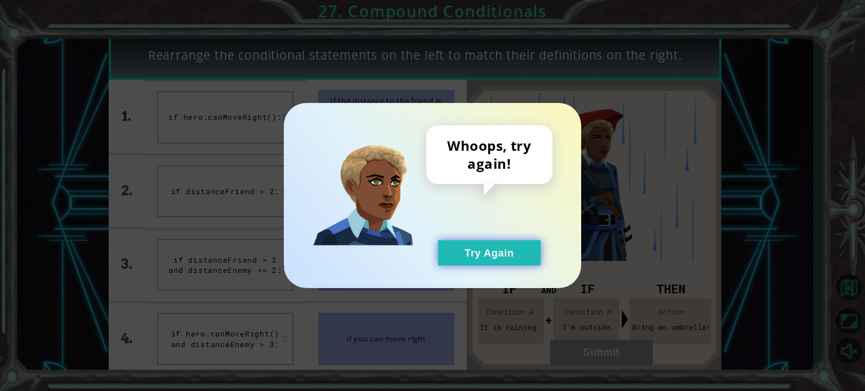
click at [481, 249] on button "Try Again" at bounding box center [489, 252] width 102 height 25
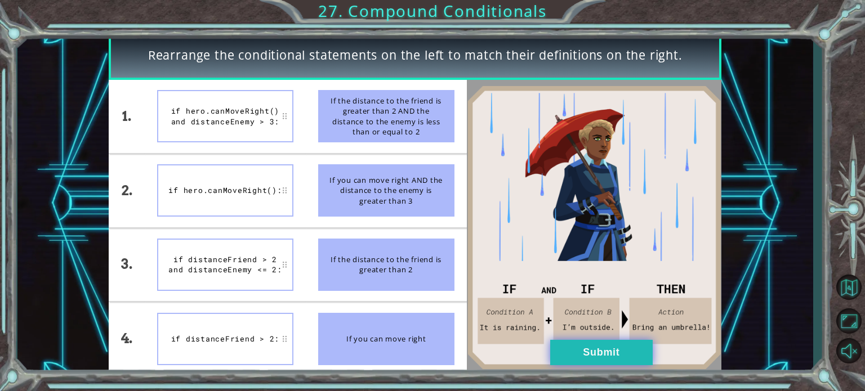
click at [555, 355] on button "Submit" at bounding box center [601, 352] width 102 height 25
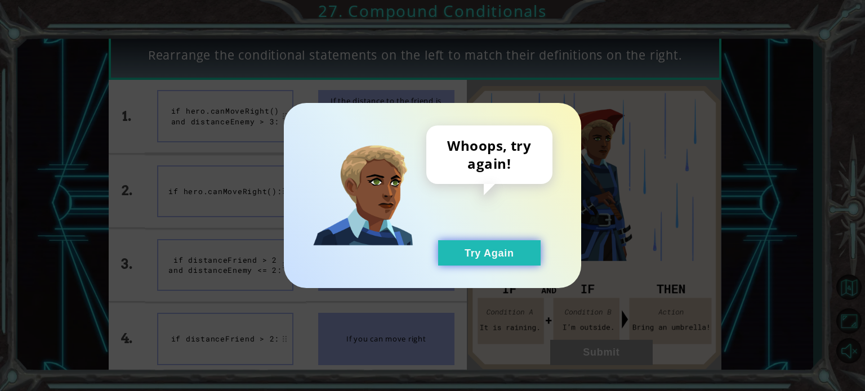
click at [487, 248] on button "Try Again" at bounding box center [489, 252] width 102 height 25
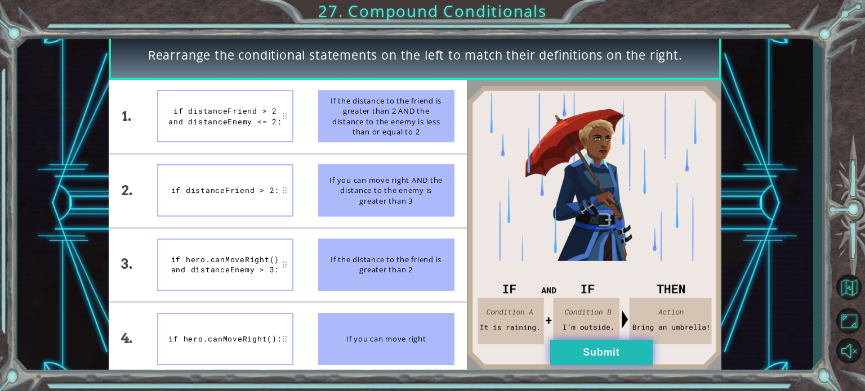
click at [607, 358] on button "Submit" at bounding box center [601, 352] width 102 height 25
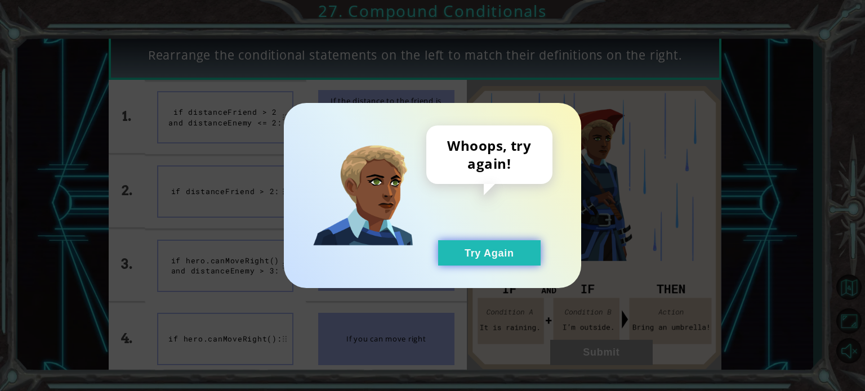
click at [478, 255] on button "Try Again" at bounding box center [489, 252] width 102 height 25
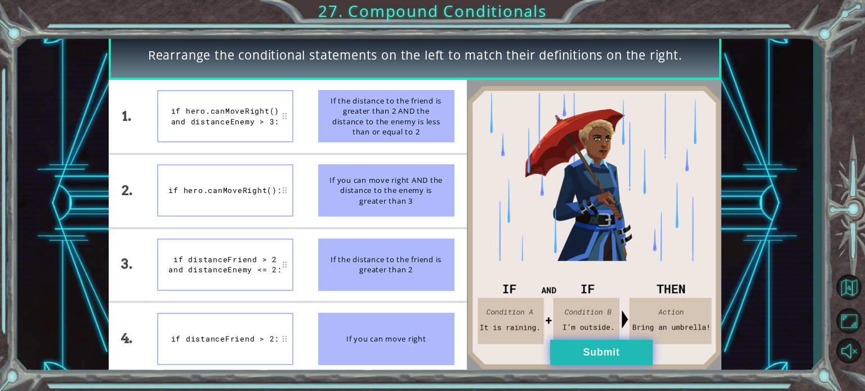
click at [611, 359] on button "Submit" at bounding box center [601, 352] width 102 height 25
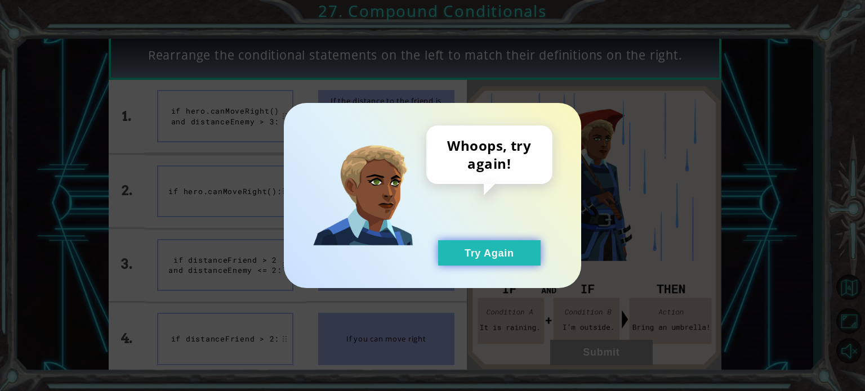
click at [482, 262] on button "Try Again" at bounding box center [489, 252] width 102 height 25
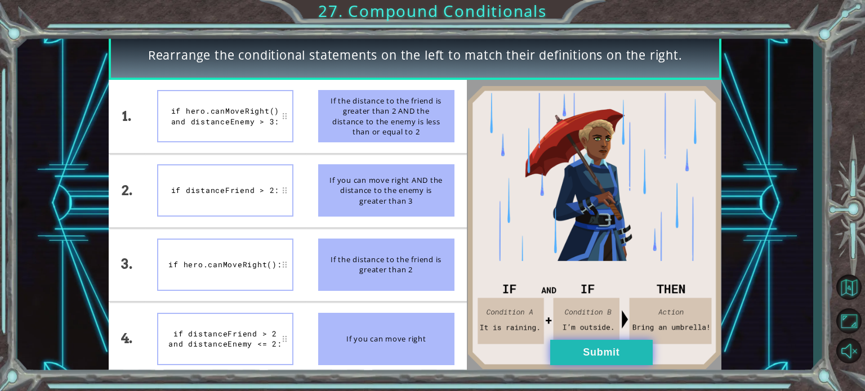
click at [591, 359] on button "Submit" at bounding box center [601, 352] width 102 height 25
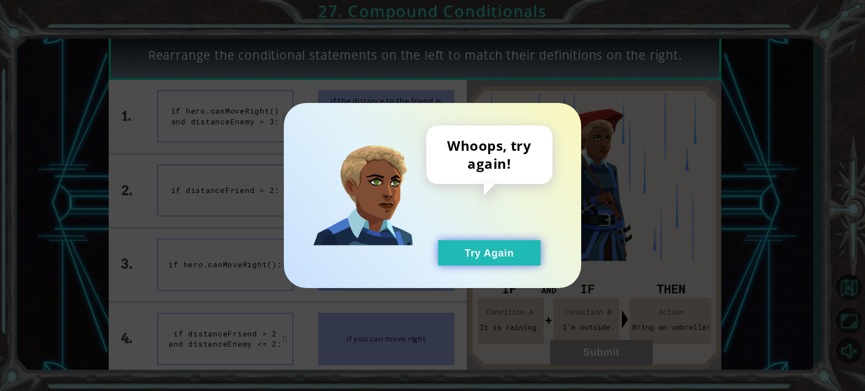
click at [446, 254] on button "Try Again" at bounding box center [489, 252] width 102 height 25
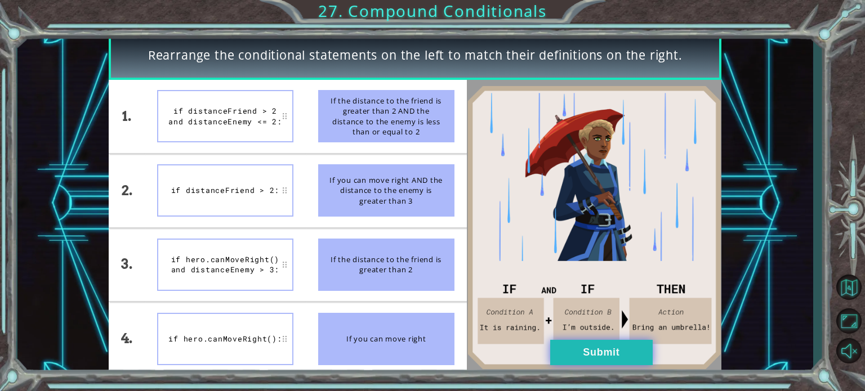
click at [596, 355] on button "Submit" at bounding box center [601, 352] width 102 height 25
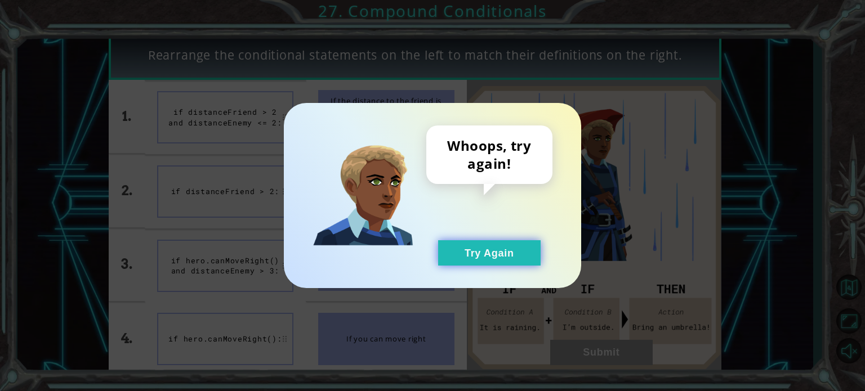
click at [504, 252] on button "Try Again" at bounding box center [489, 252] width 102 height 25
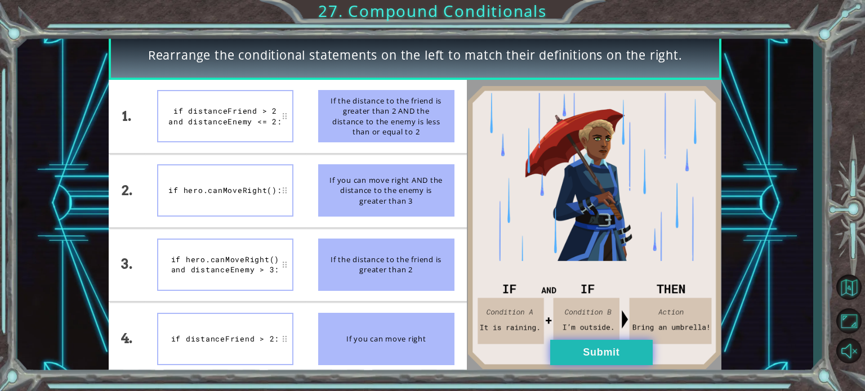
click at [622, 350] on button "Submit" at bounding box center [601, 352] width 102 height 25
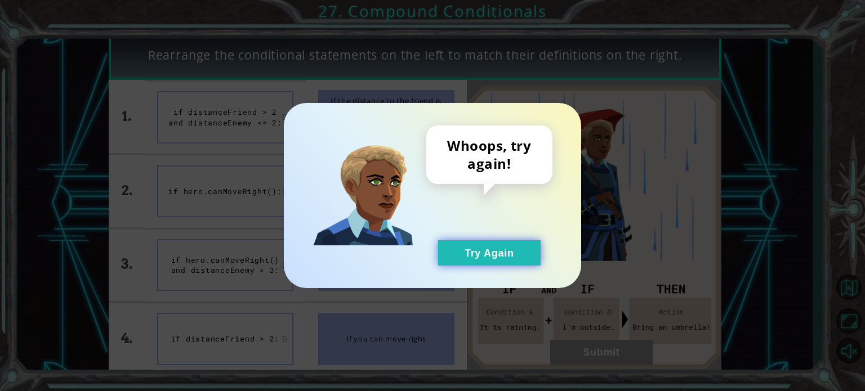
click at [513, 260] on button "Try Again" at bounding box center [489, 252] width 102 height 25
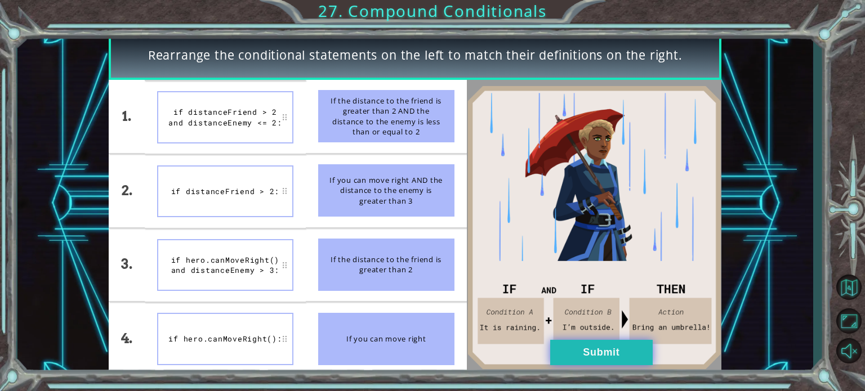
click at [608, 356] on button "Submit" at bounding box center [601, 352] width 102 height 25
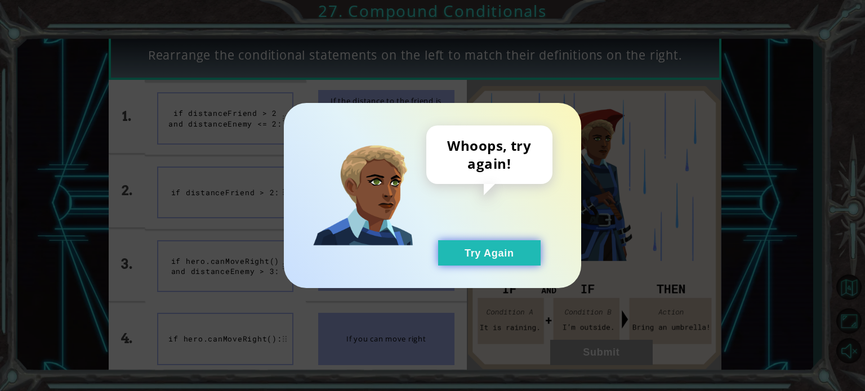
click at [493, 260] on button "Try Again" at bounding box center [489, 252] width 102 height 25
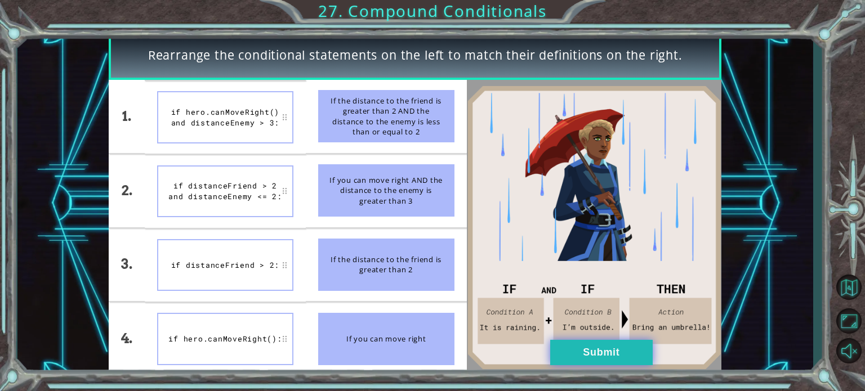
click at [591, 352] on button "Submit" at bounding box center [601, 352] width 102 height 25
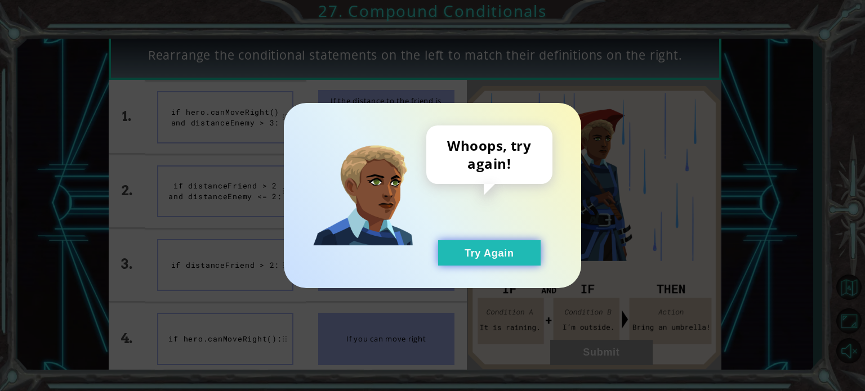
click at [487, 255] on button "Try Again" at bounding box center [489, 252] width 102 height 25
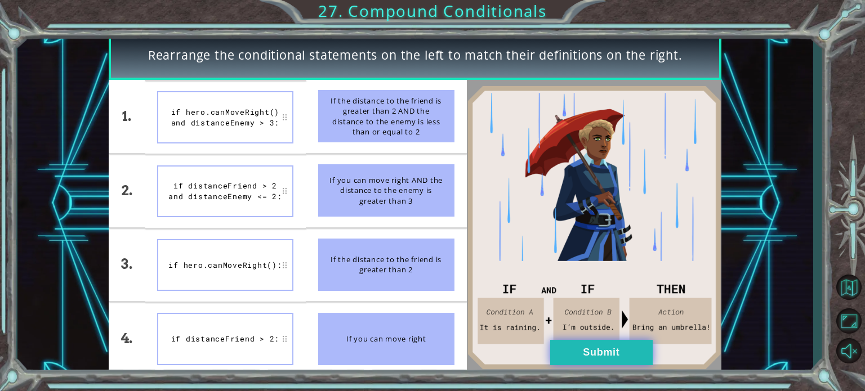
click at [583, 349] on button "Submit" at bounding box center [601, 352] width 102 height 25
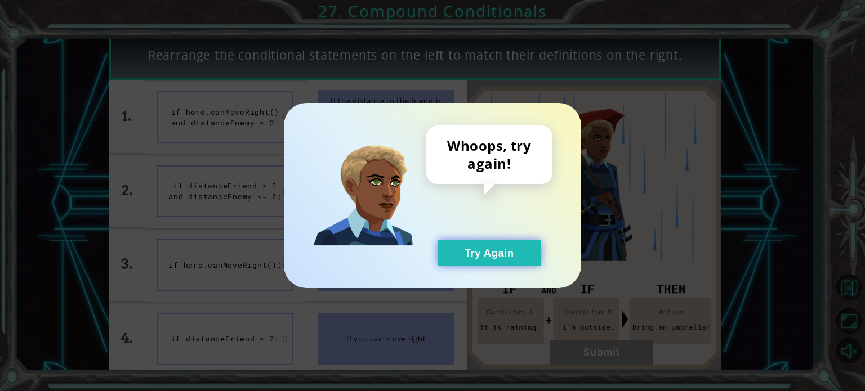
click at [495, 246] on button "Try Again" at bounding box center [489, 252] width 102 height 25
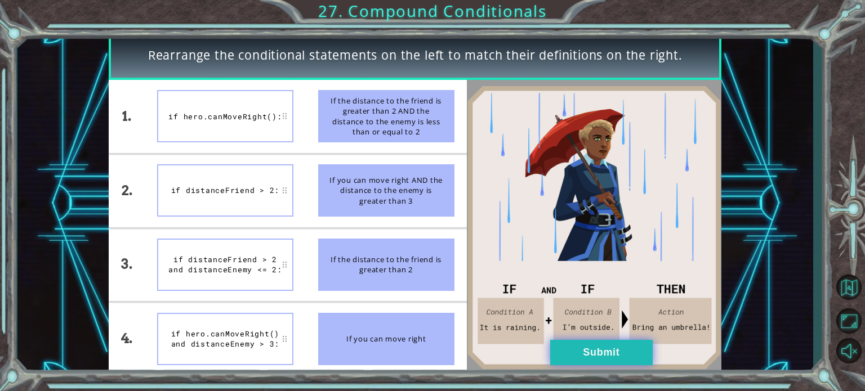
click at [568, 345] on button "Submit" at bounding box center [601, 352] width 102 height 25
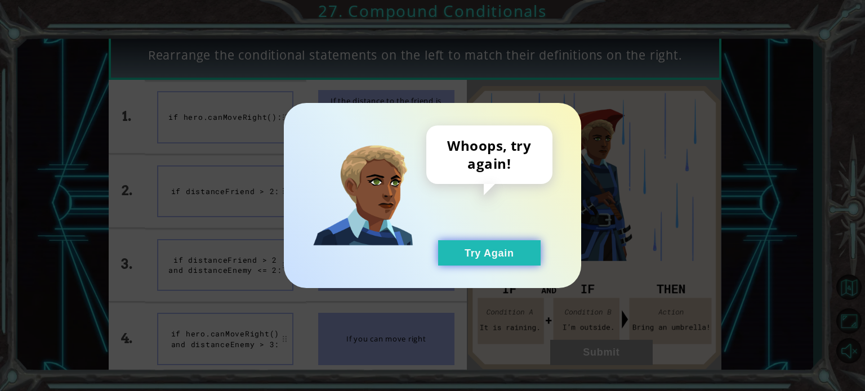
click at [462, 251] on button "Try Again" at bounding box center [489, 252] width 102 height 25
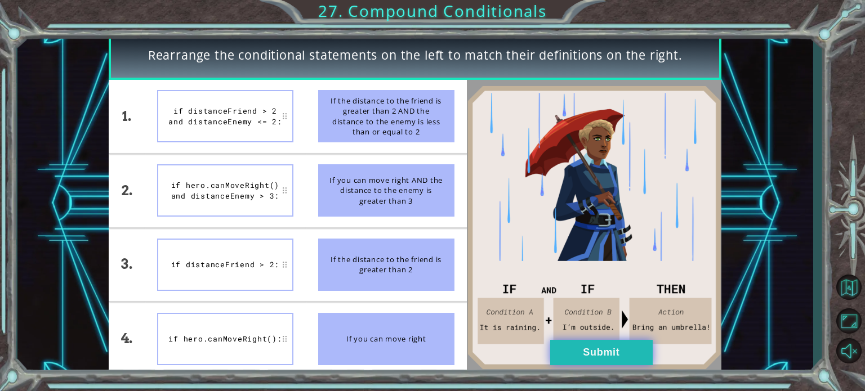
click at [559, 355] on button "Submit" at bounding box center [601, 352] width 102 height 25
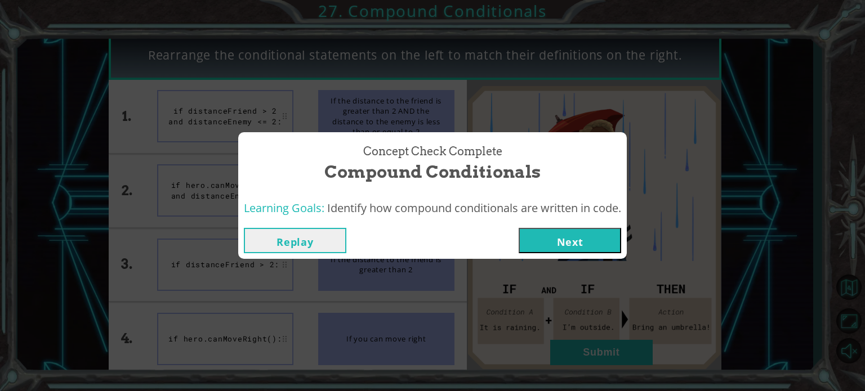
click at [551, 243] on button "Next" at bounding box center [570, 240] width 102 height 25
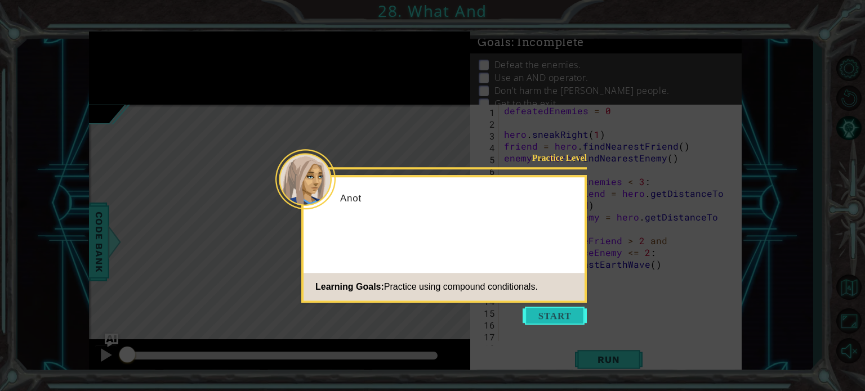
scroll to position [35, 0]
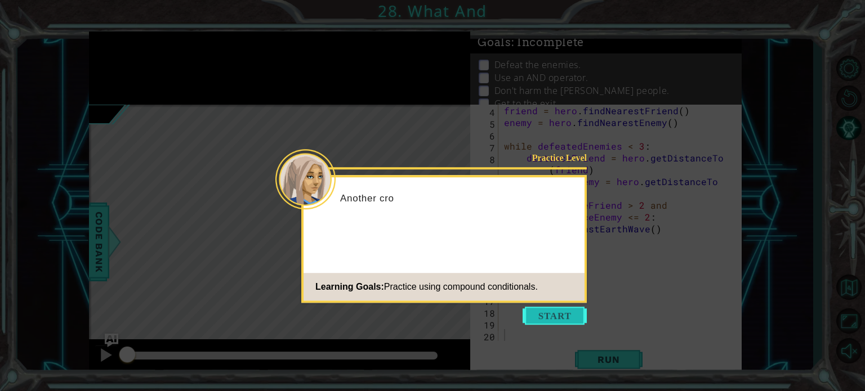
click at [561, 316] on button "Start" at bounding box center [555, 316] width 64 height 18
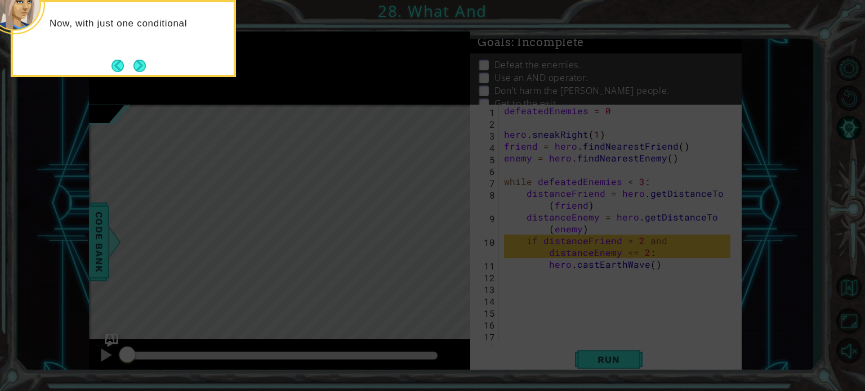
click at [142, 69] on button "Next" at bounding box center [139, 65] width 19 height 19
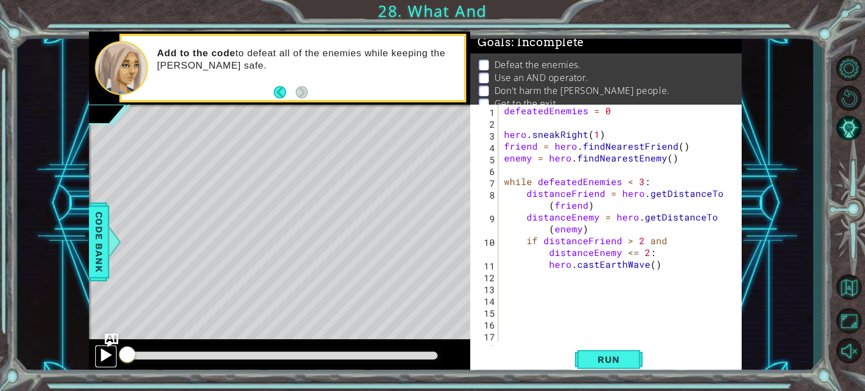
click at [105, 356] on div at bounding box center [106, 355] width 15 height 15
click at [586, 360] on button "Run" at bounding box center [609, 359] width 68 height 27
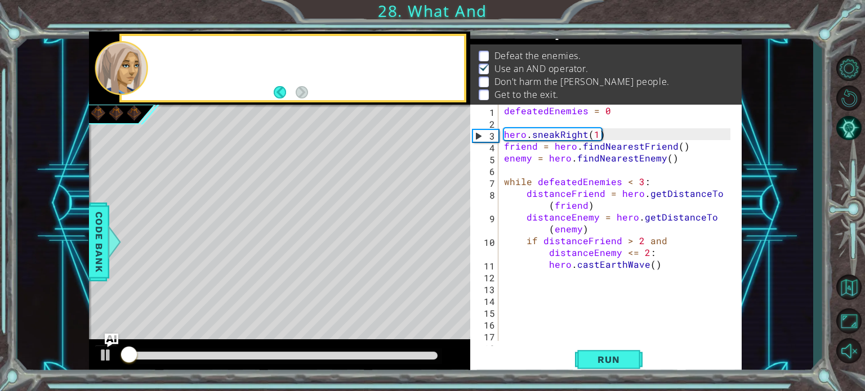
scroll to position [13, 0]
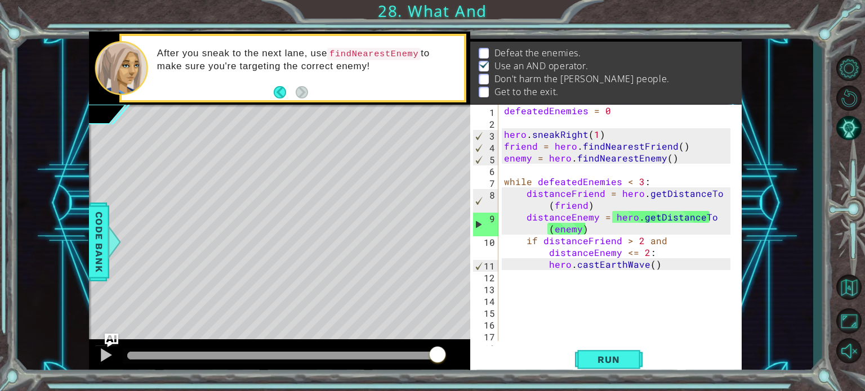
drag, startPoint x: 132, startPoint y: 350, endPoint x: 459, endPoint y: 343, distance: 326.7
click at [459, 343] on div at bounding box center [280, 358] width 382 height 36
